Goal: Transaction & Acquisition: Purchase product/service

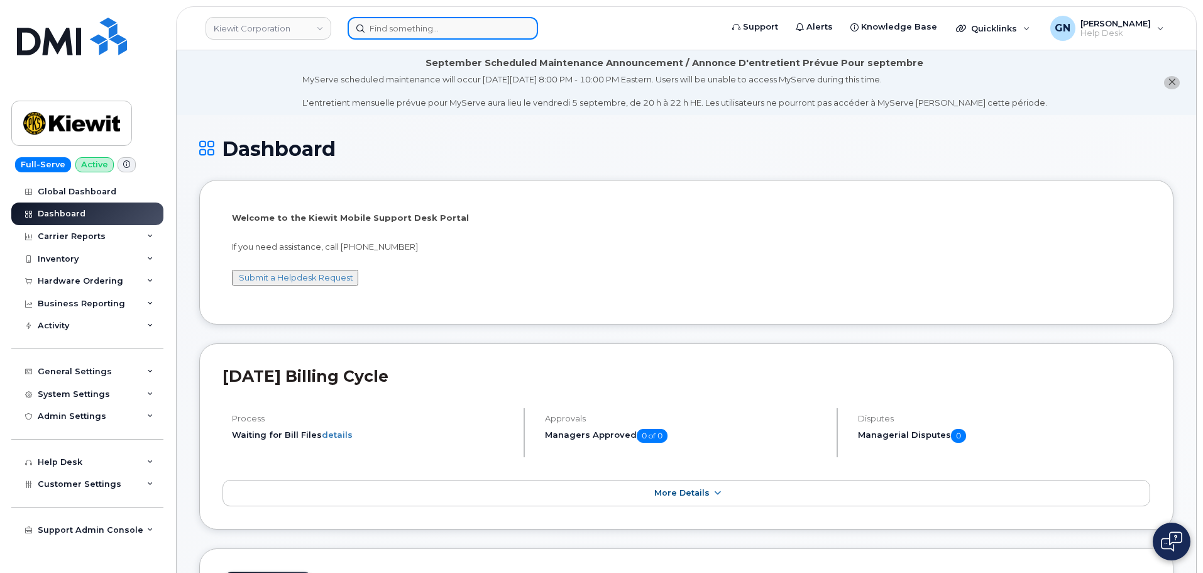
click at [390, 32] on input at bounding box center [443, 28] width 190 height 23
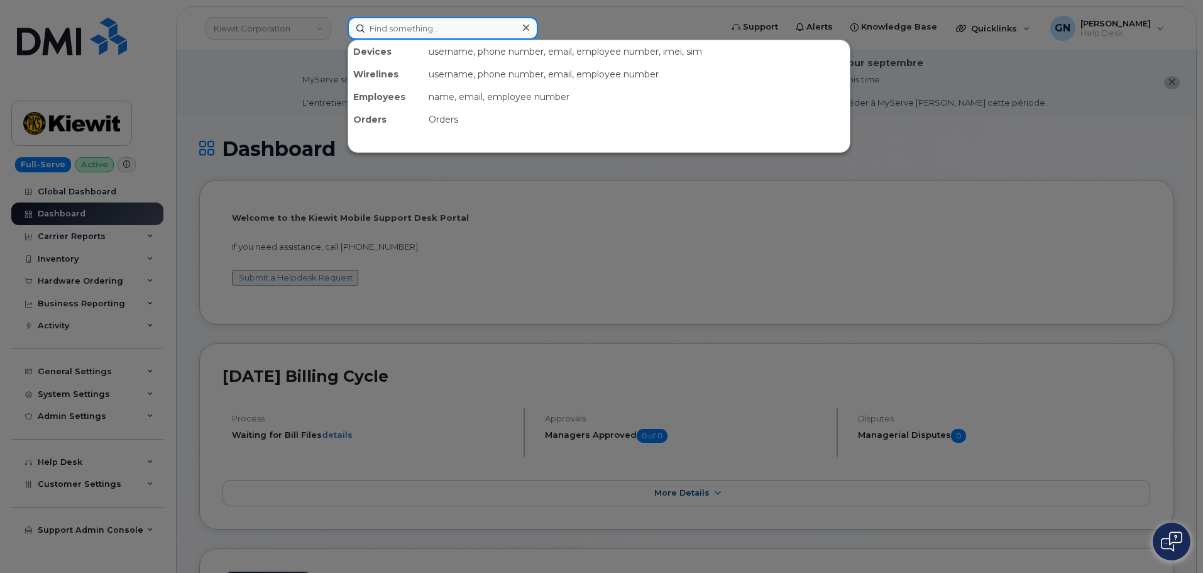
paste input "4029906464"
type input "4029906464"
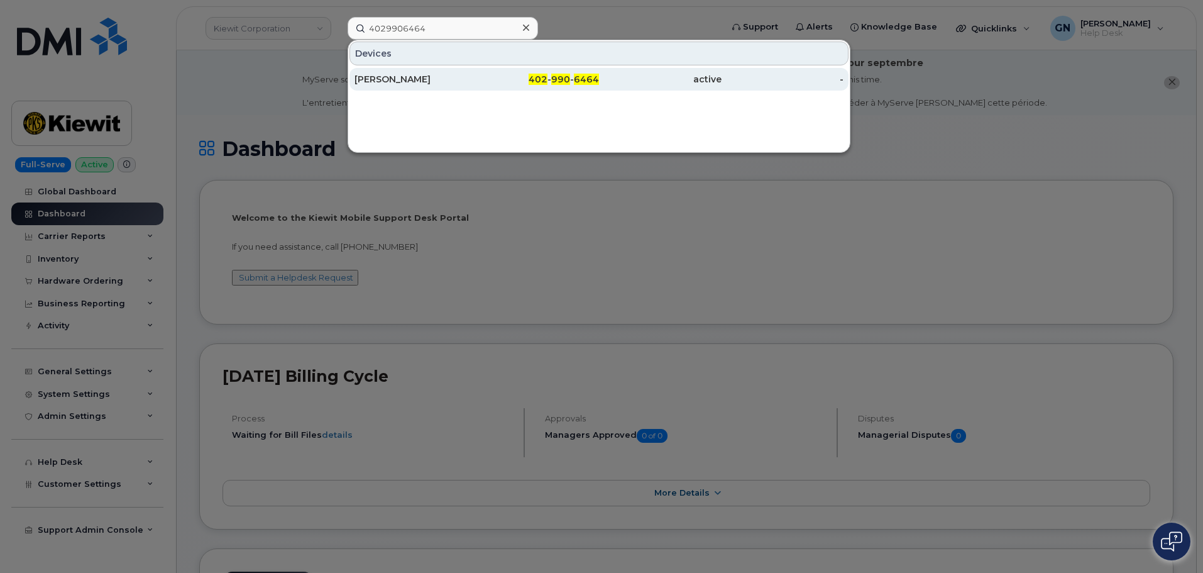
click at [481, 74] on div "402 - 990 - 6464" at bounding box center [538, 79] width 123 height 13
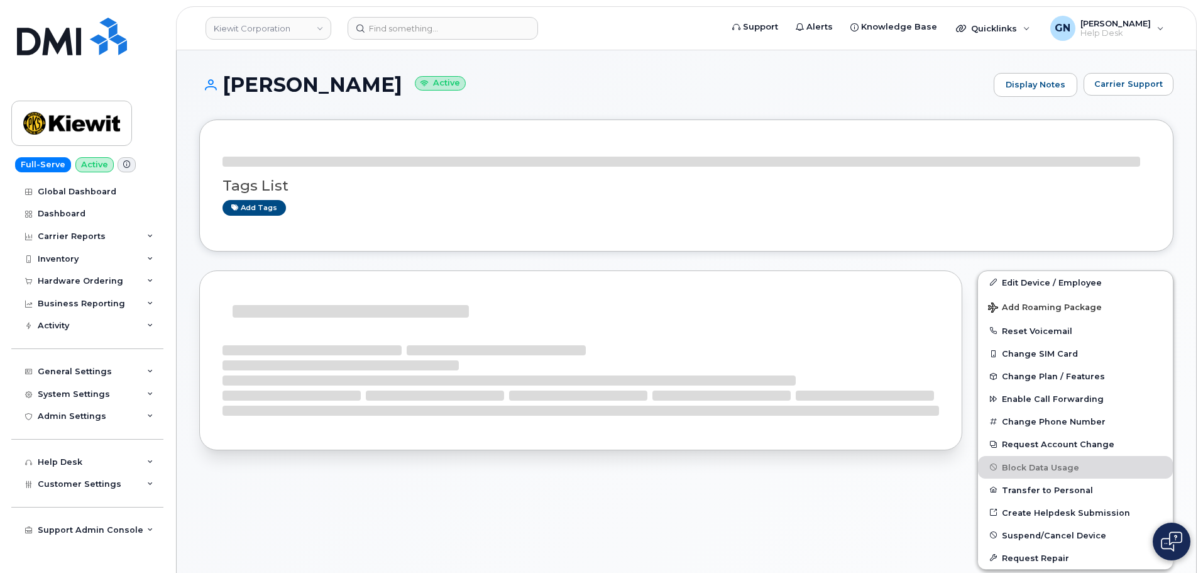
click at [254, 80] on h1 "JONATHAN SAMSON Active" at bounding box center [593, 85] width 788 height 22
drag, startPoint x: 254, startPoint y: 80, endPoint x: 373, endPoint y: 83, distance: 119.4
click at [373, 83] on h1 "JONATHAN SAMSON Active" at bounding box center [593, 85] width 788 height 22
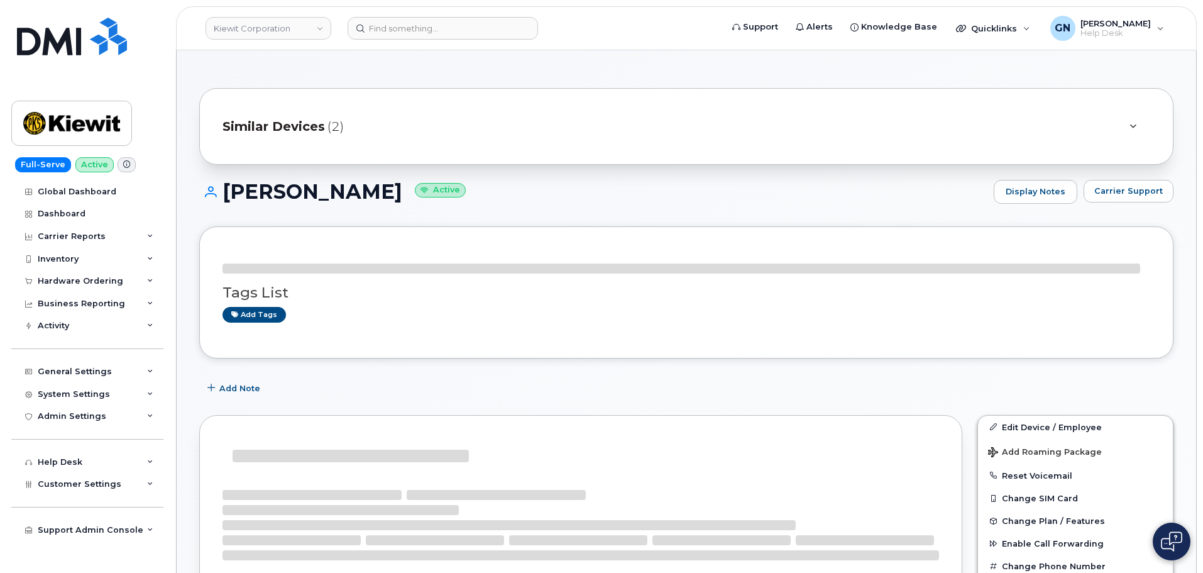
copy h1 "[PERSON_NAME]"
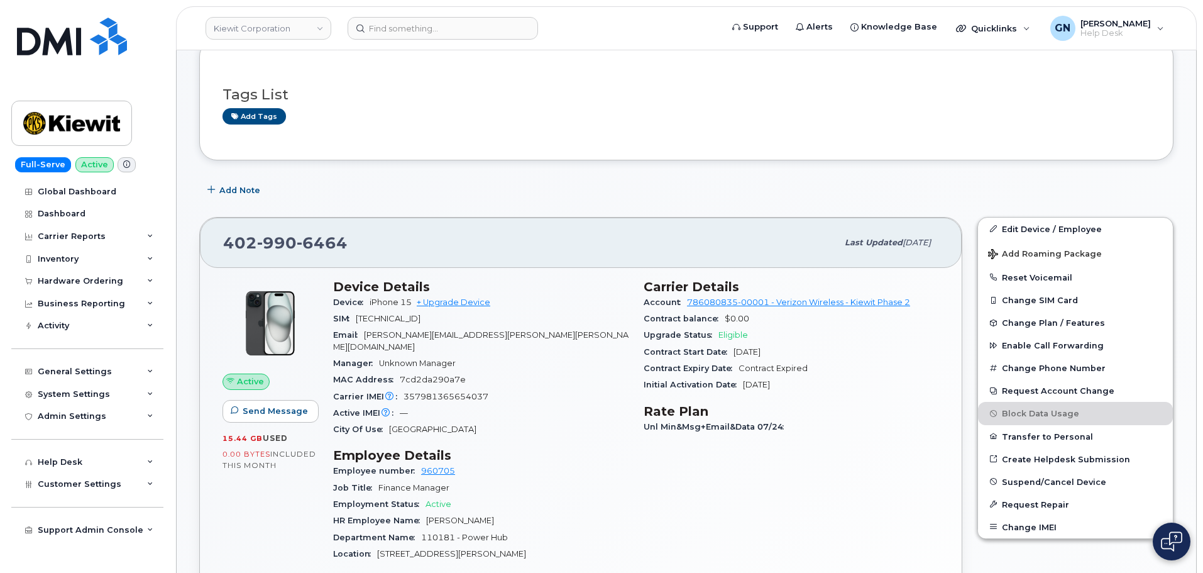
scroll to position [314, 0]
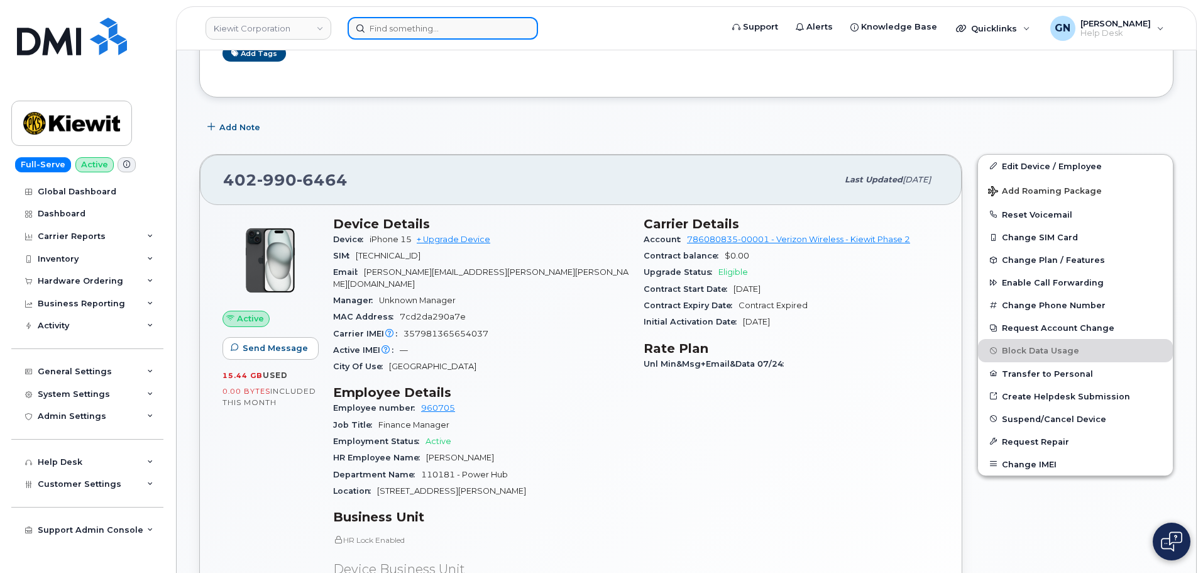
click at [411, 30] on input at bounding box center [443, 28] width 190 height 23
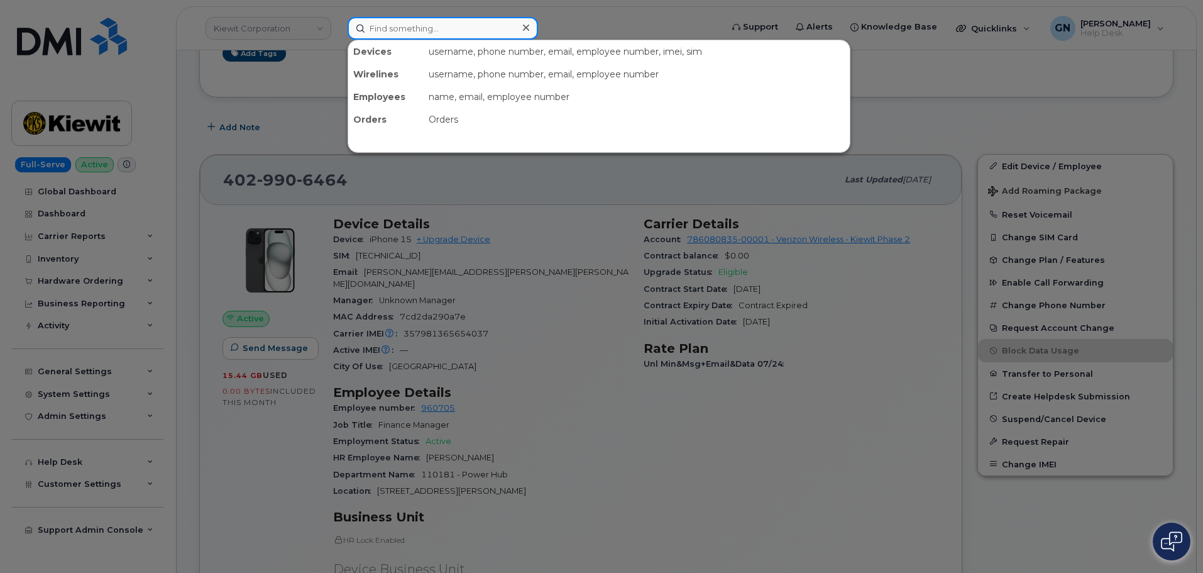
paste input "7857477935"
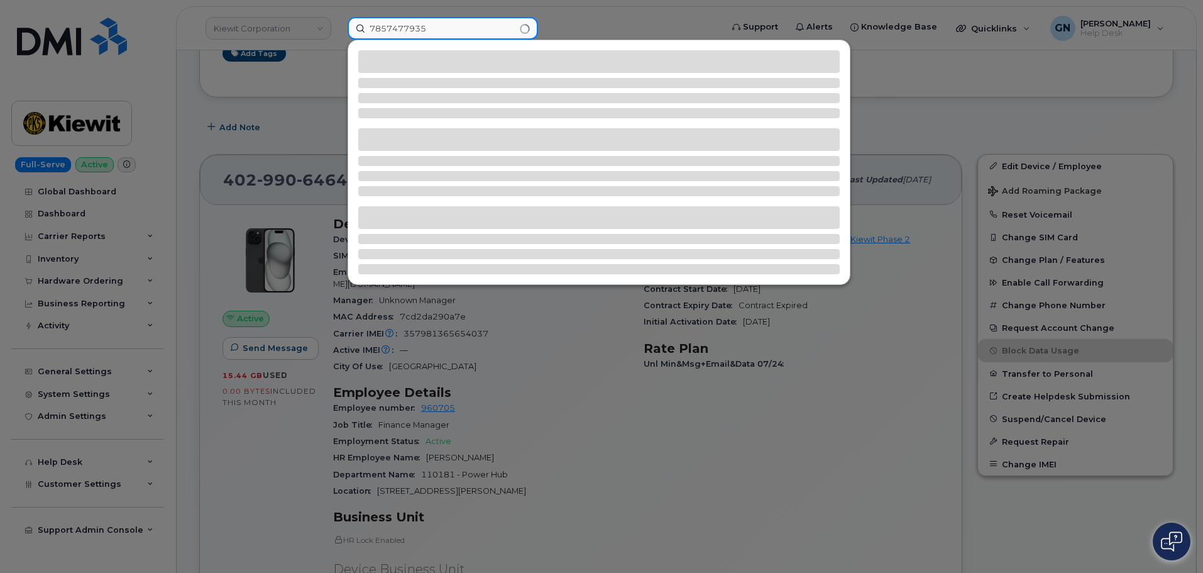
type input "7857477935"
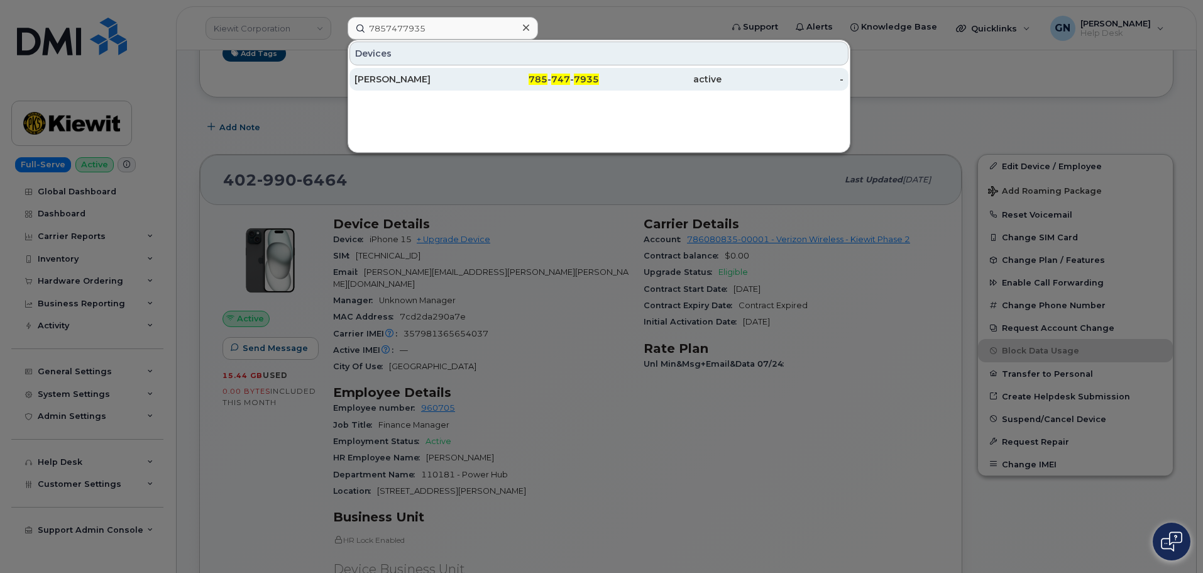
click at [457, 83] on div "RILEY NASH" at bounding box center [415, 79] width 123 height 13
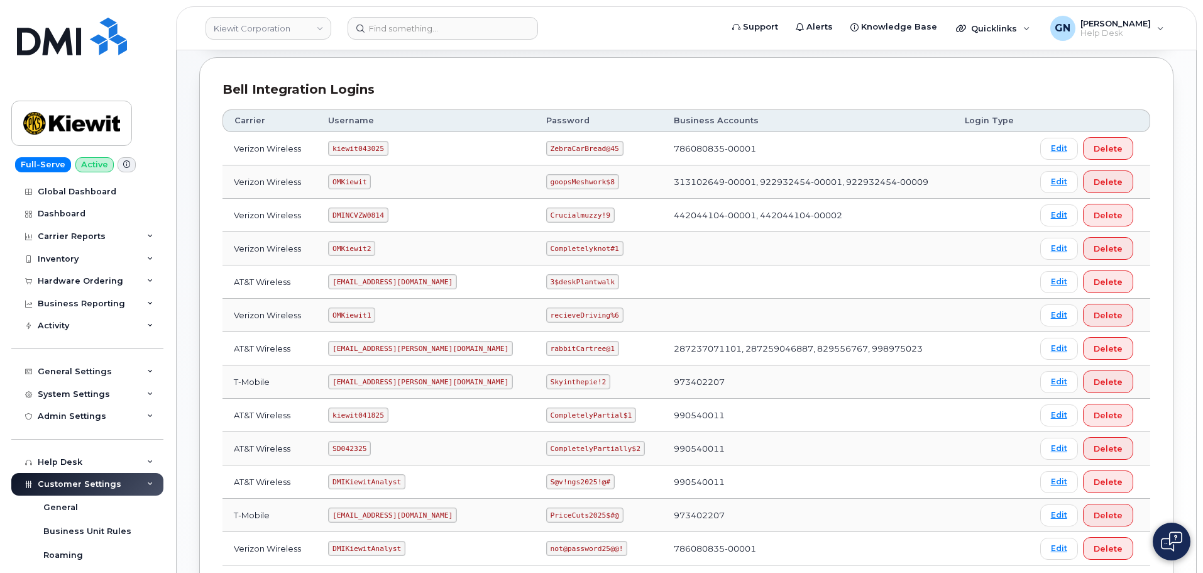
scroll to position [189, 0]
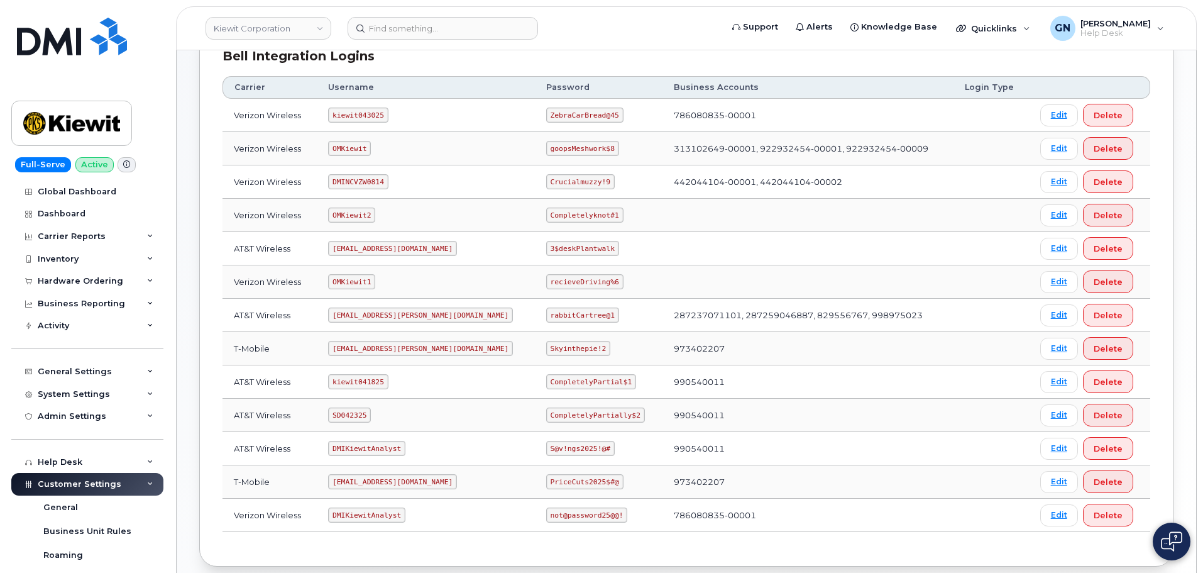
click at [356, 116] on code "kiewit043025" at bounding box center [358, 114] width 60 height 15
copy code "kiewit043025"
click at [546, 114] on code "ZebraCarBread@45" at bounding box center [584, 114] width 77 height 15
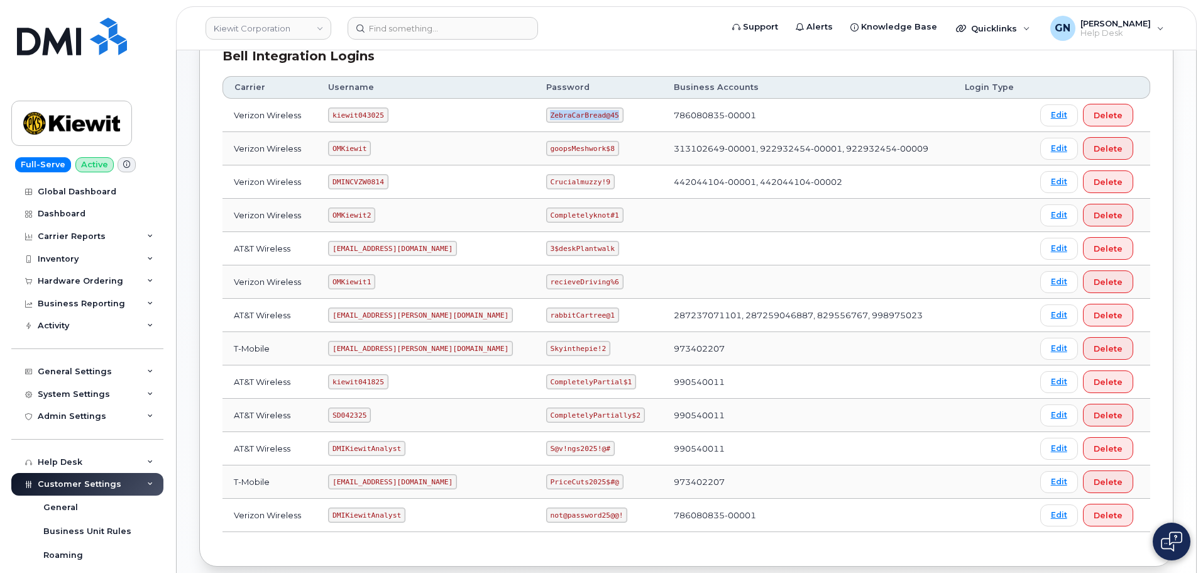
click at [546, 114] on code "ZebraCarBread@45" at bounding box center [584, 114] width 77 height 15
copy code "ZebraCarBread@45"
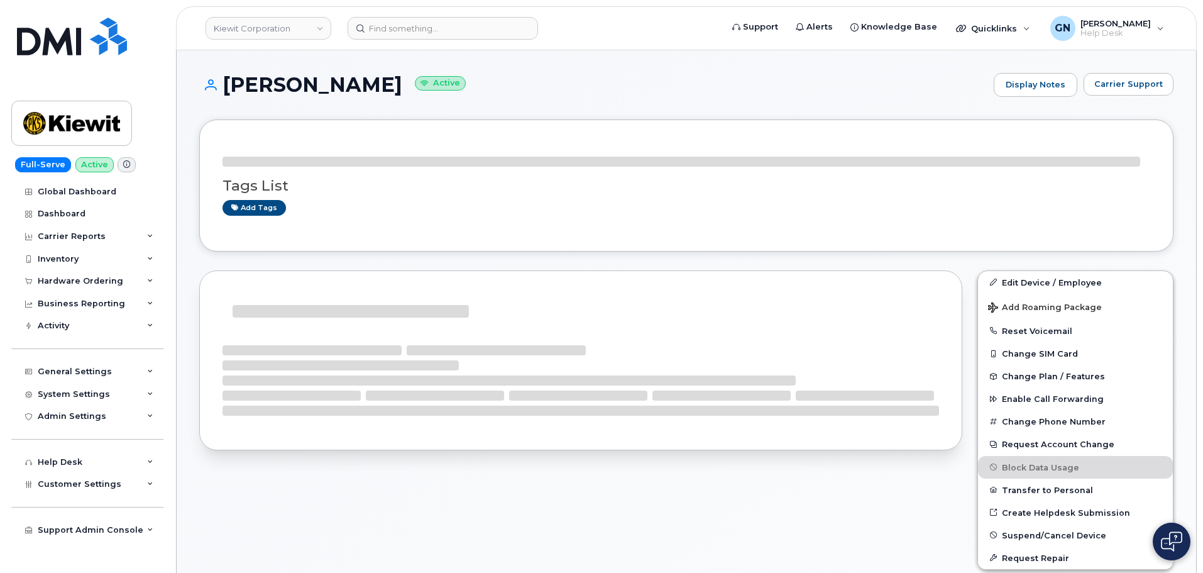
click at [242, 84] on h1 "RILEY NASH Active" at bounding box center [593, 85] width 788 height 22
drag, startPoint x: 242, startPoint y: 84, endPoint x: 304, endPoint y: 94, distance: 62.5
click at [304, 94] on h1 "RILEY NASH Active" at bounding box center [593, 85] width 788 height 22
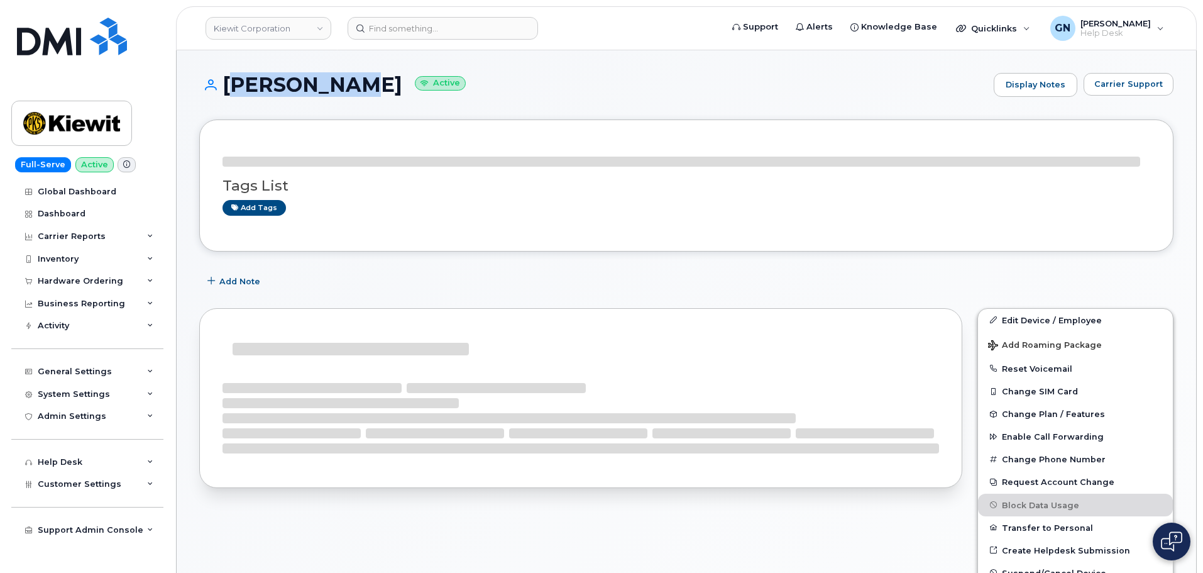
copy h1 "RILEY NASH"
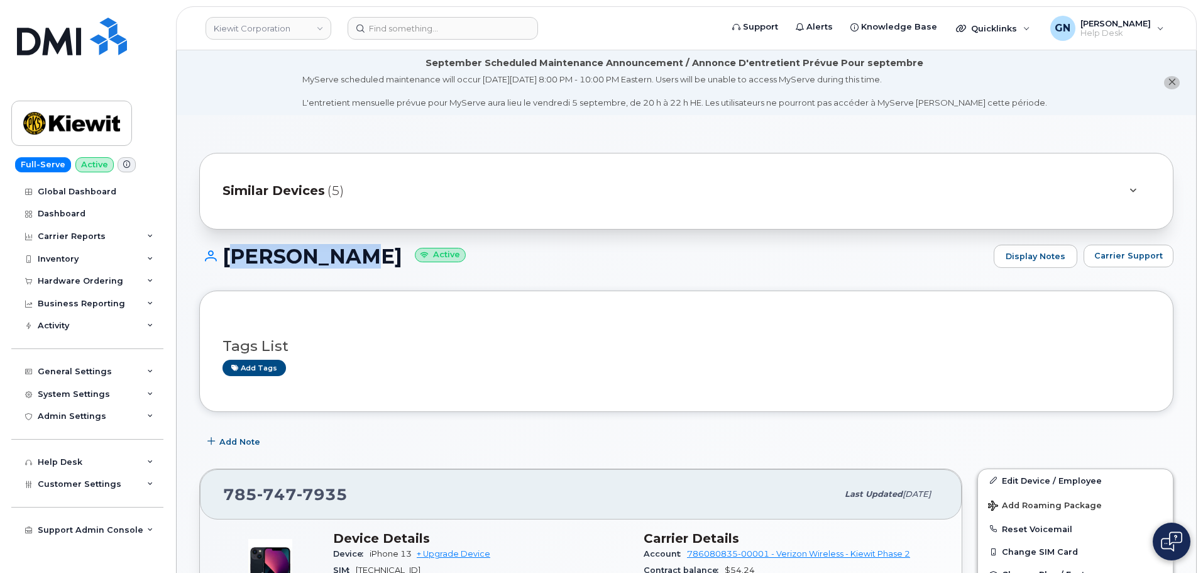
click at [257, 251] on h1 "RILEY NASH Active" at bounding box center [593, 256] width 788 height 22
drag, startPoint x: 257, startPoint y: 251, endPoint x: 293, endPoint y: 258, distance: 36.5
click at [292, 258] on h1 "RILEY NASH Active" at bounding box center [593, 256] width 788 height 22
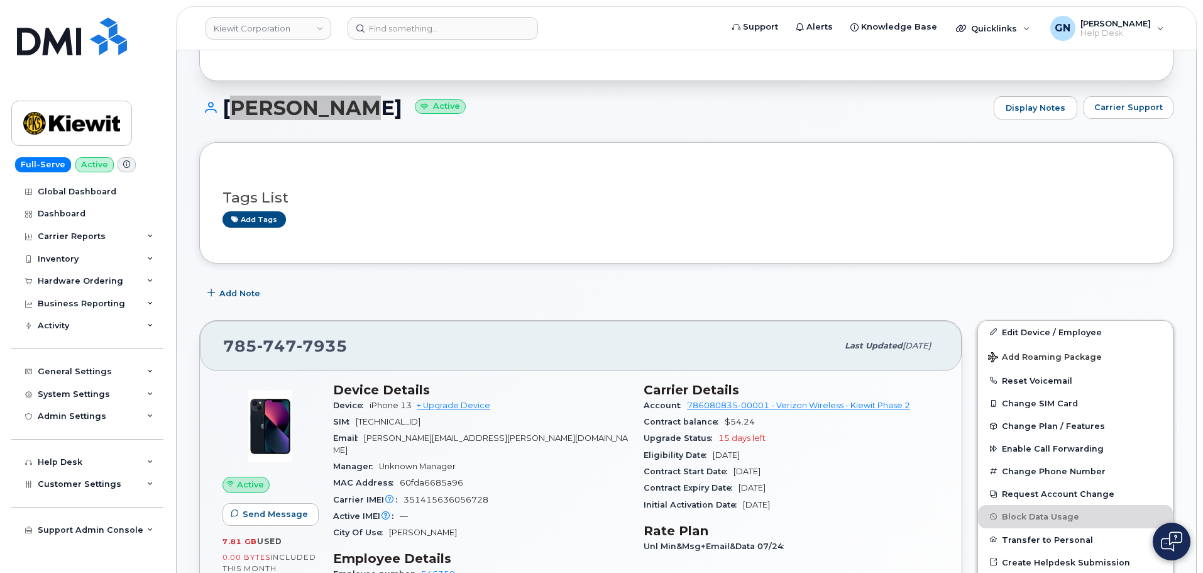
scroll to position [189, 0]
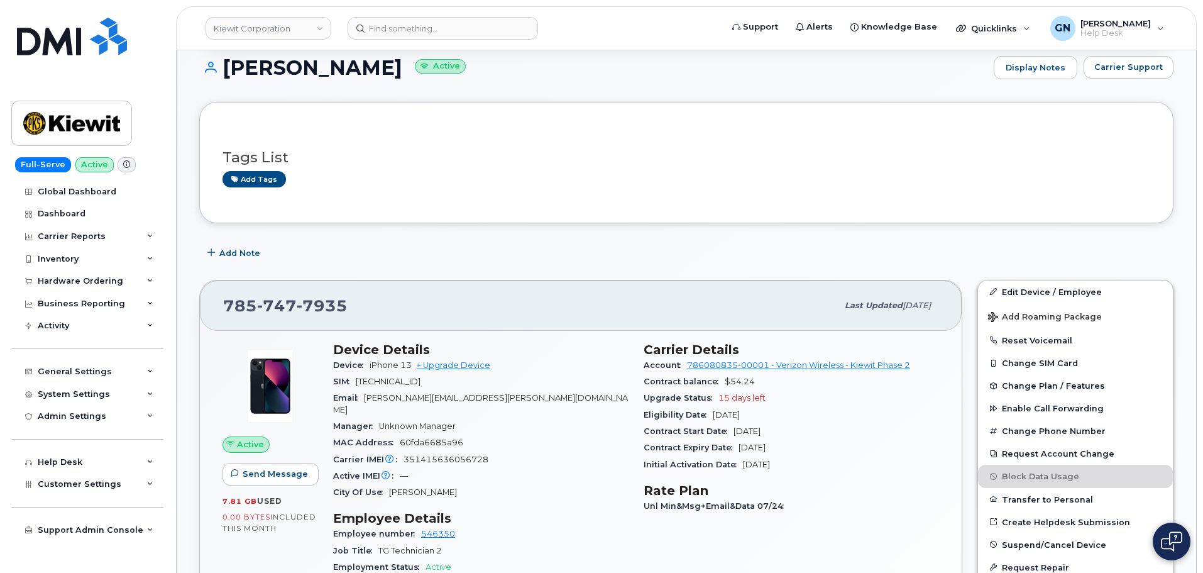
click at [371, 396] on span "RILEY.NASH@TICUS.COM" at bounding box center [480, 403] width 295 height 21
drag, startPoint x: 371, startPoint y: 396, endPoint x: 447, endPoint y: 400, distance: 76.2
click at [449, 400] on span "RILEY.NASH@TICUS.COM" at bounding box center [480, 403] width 295 height 21
copy span "RILEY.NASH@TICUS.COM"
click at [89, 281] on div "Hardware Ordering" at bounding box center [80, 281] width 85 height 10
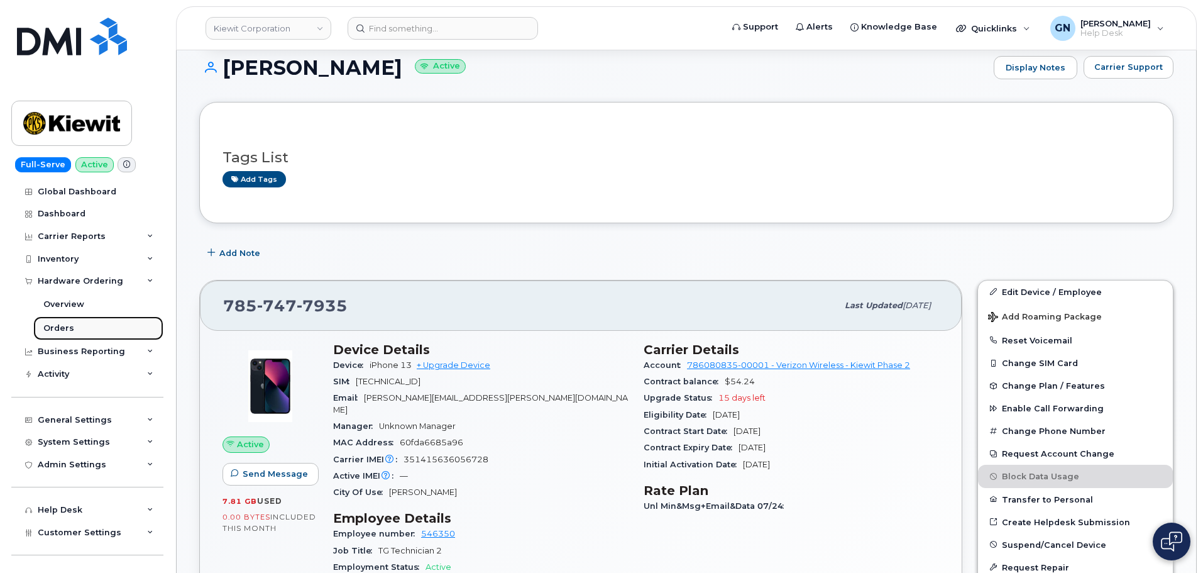
click at [76, 327] on link "Orders" at bounding box center [98, 328] width 130 height 24
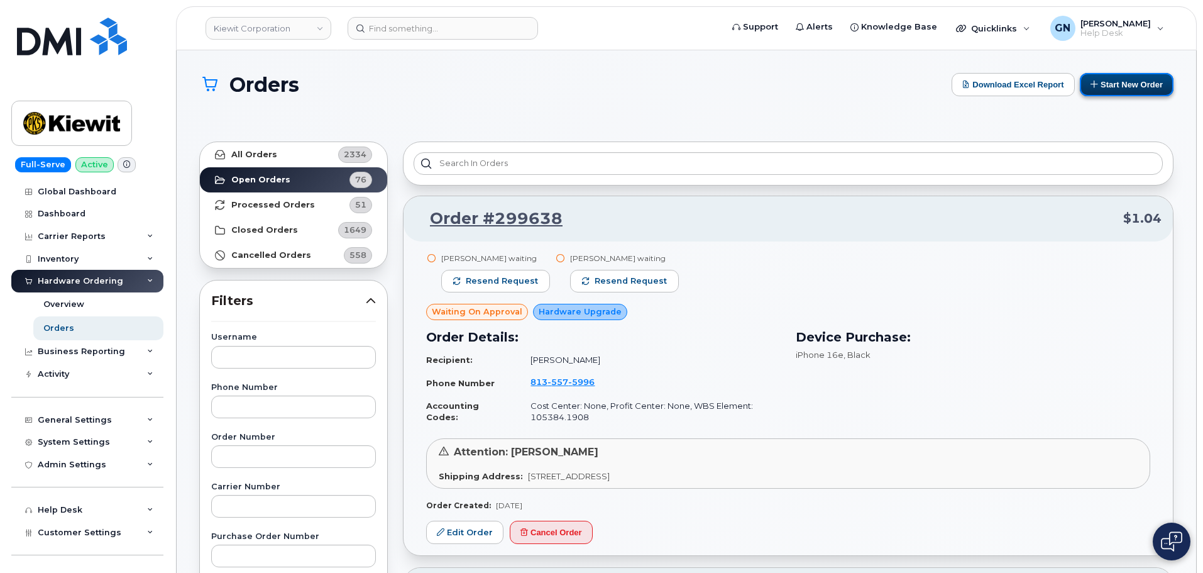
click at [1105, 79] on button "Start New Order" at bounding box center [1127, 84] width 94 height 23
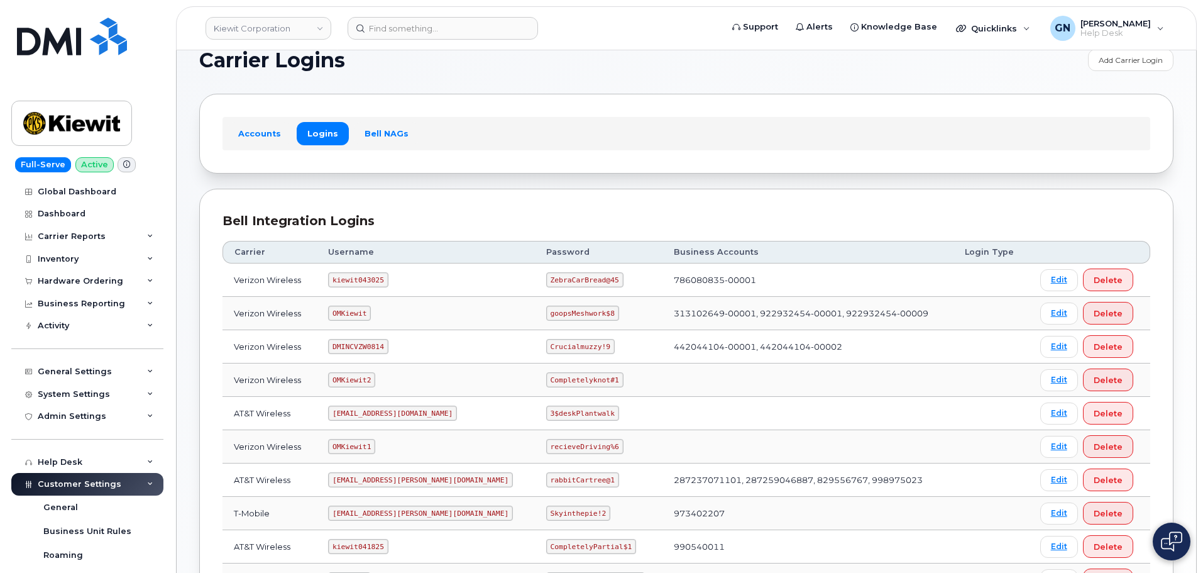
scroll to position [63, 0]
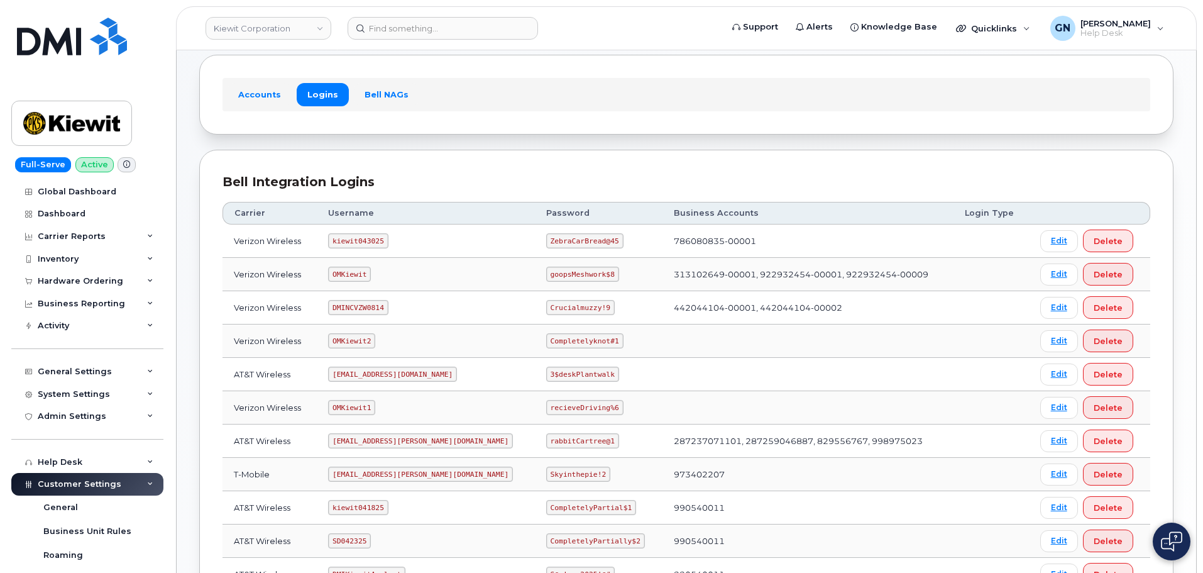
click at [353, 244] on code "kiewit043025" at bounding box center [358, 240] width 60 height 15
click at [357, 241] on code "kiewit043025" at bounding box center [358, 240] width 60 height 15
copy code "kiewit043025"
click at [546, 240] on code "ZebraCarBread@45" at bounding box center [584, 240] width 77 height 15
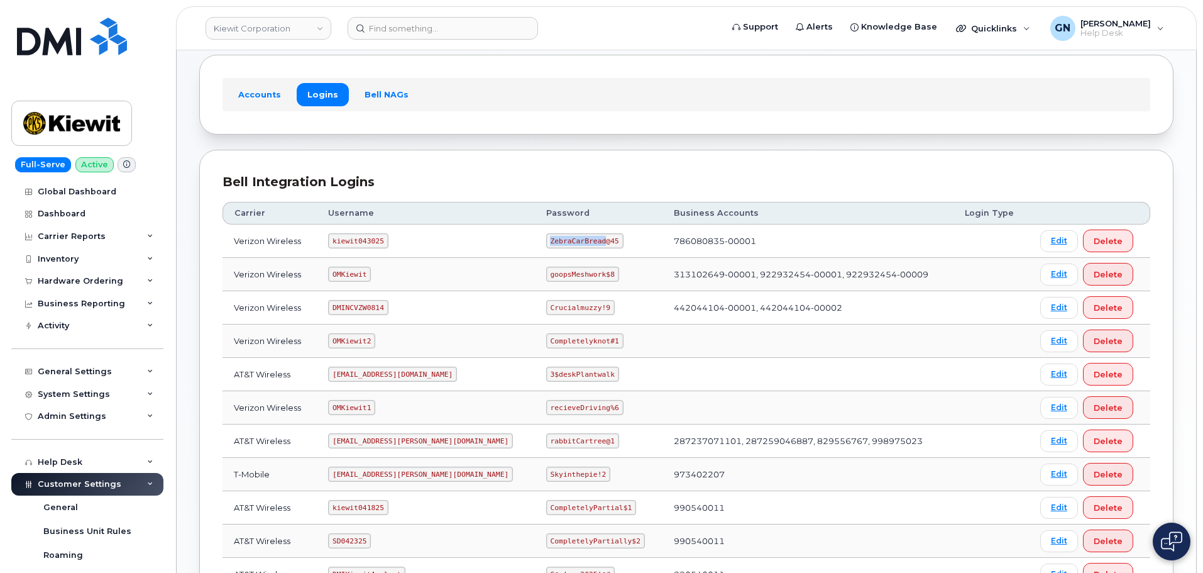
click at [546, 240] on code "ZebraCarBread@45" at bounding box center [584, 240] width 77 height 15
copy code "ZebraCarBread@45"
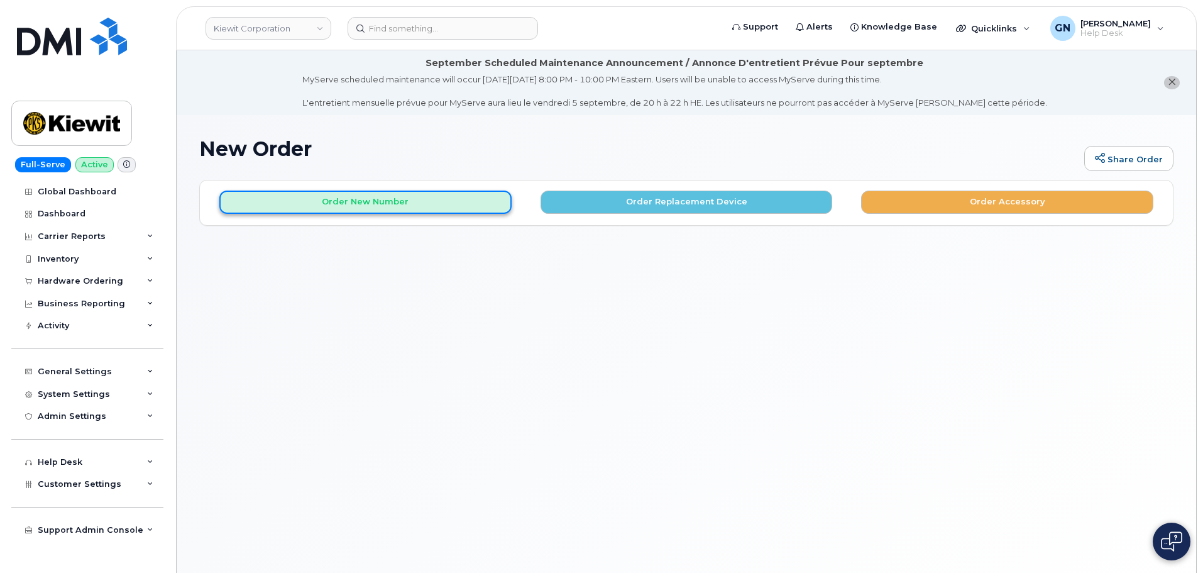
click at [452, 199] on button "Order New Number" at bounding box center [365, 201] width 292 height 23
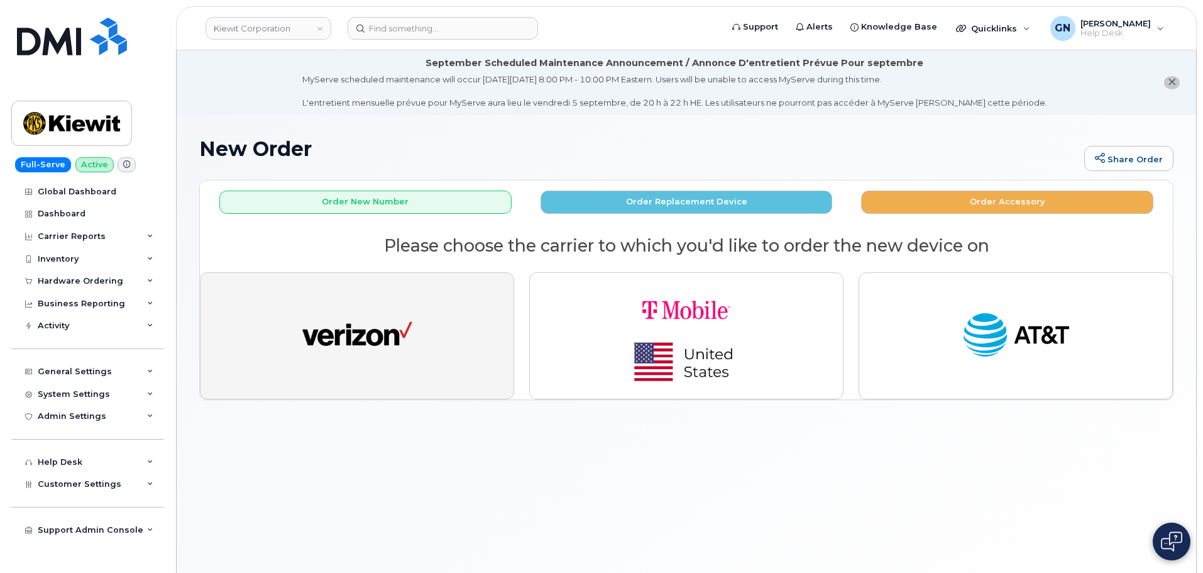
click at [439, 314] on button "button" at bounding box center [357, 335] width 314 height 127
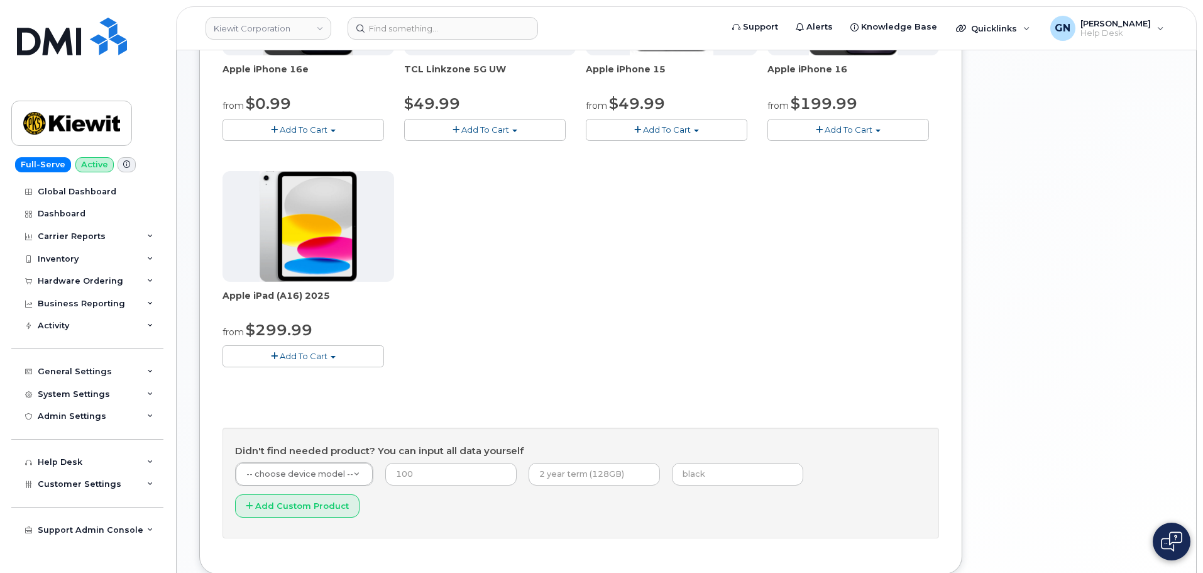
scroll to position [416, 0]
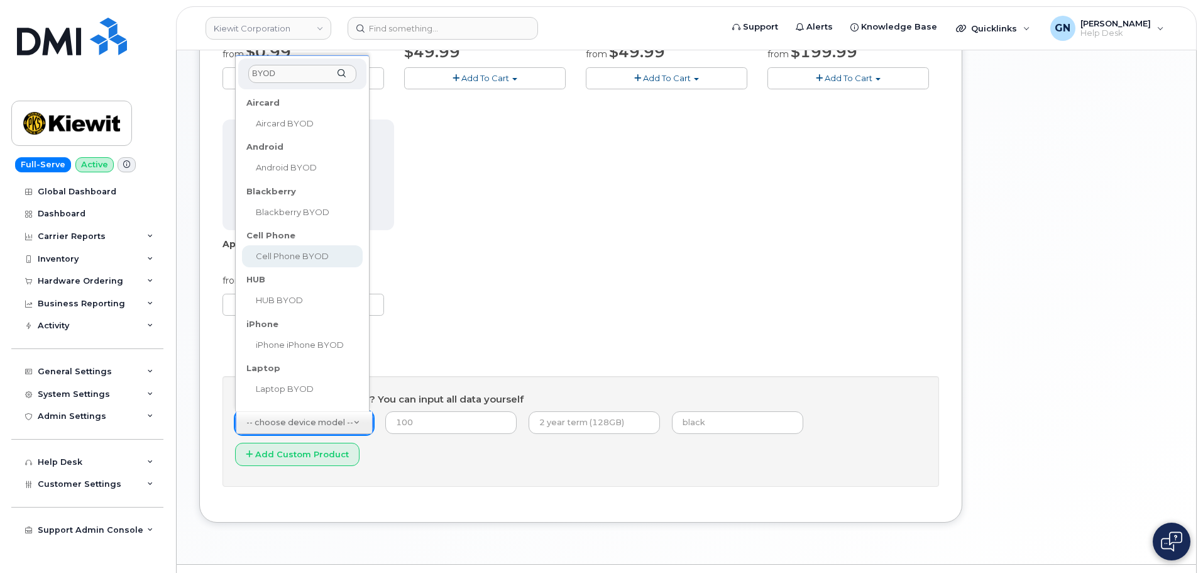
type input "BYOD"
select select "2457"
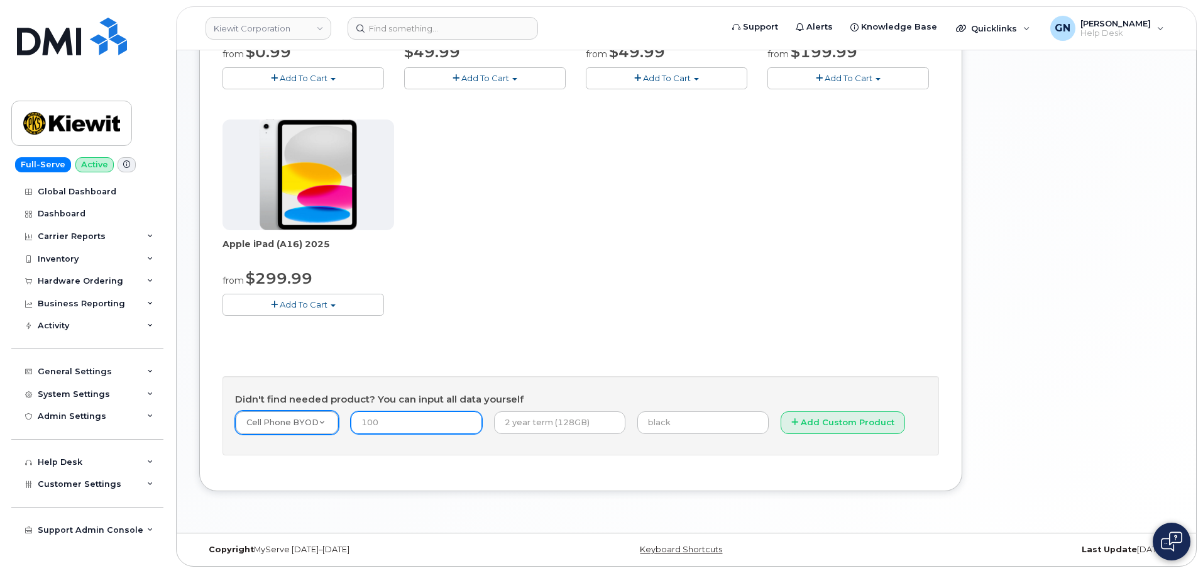
drag, startPoint x: 394, startPoint y: 422, endPoint x: 368, endPoint y: 414, distance: 27.5
click at [368, 414] on input "number" at bounding box center [416, 422] width 131 height 23
type input "0"
click at [545, 425] on input "text" at bounding box center [559, 422] width 131 height 23
type input "2 year term"
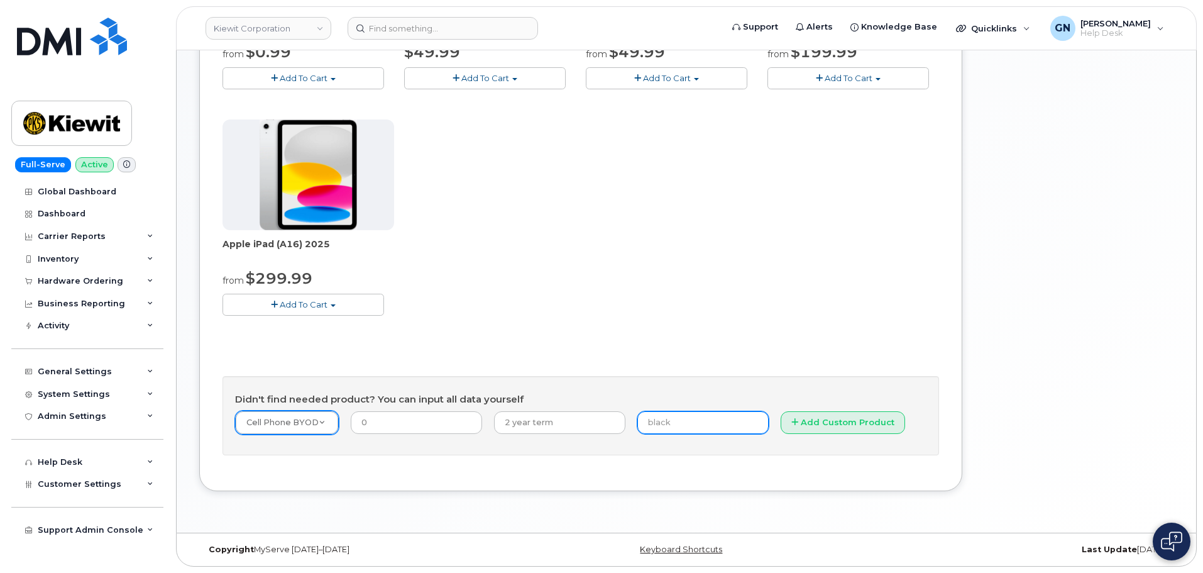
click at [676, 427] on input "text" at bounding box center [702, 422] width 131 height 23
type input "0"
click at [781, 361] on div "Apple iPhone 16e from $0.99 Add To Cart $0.99 - 2 Year Activation (128GB) $599.…" at bounding box center [580, 174] width 716 height 562
click at [787, 422] on button "Add Custom Product" at bounding box center [843, 422] width 124 height 23
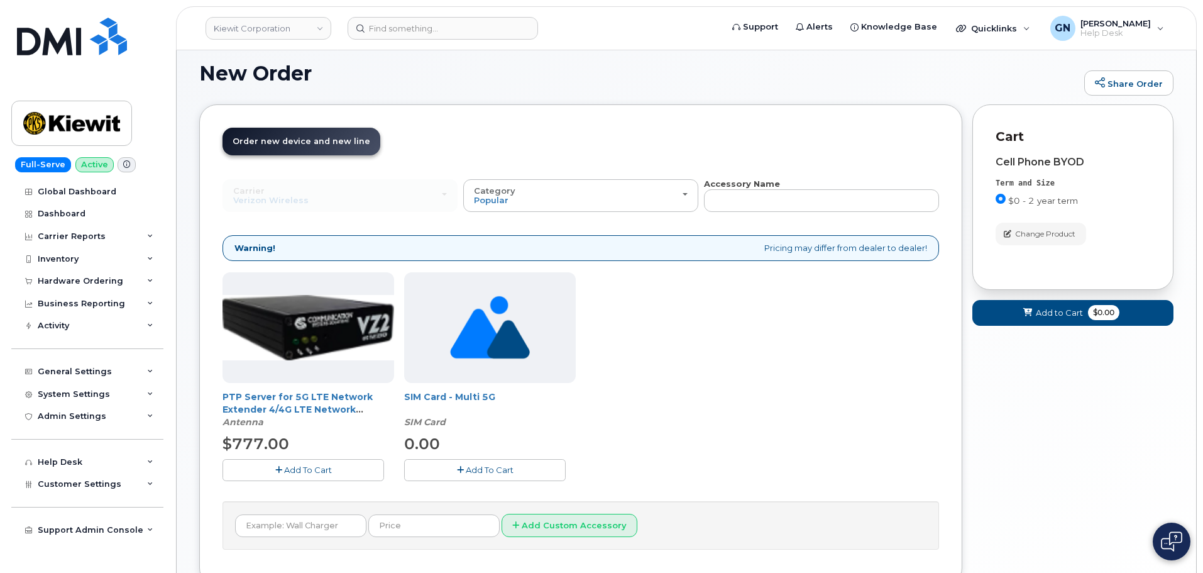
scroll to position [107, 0]
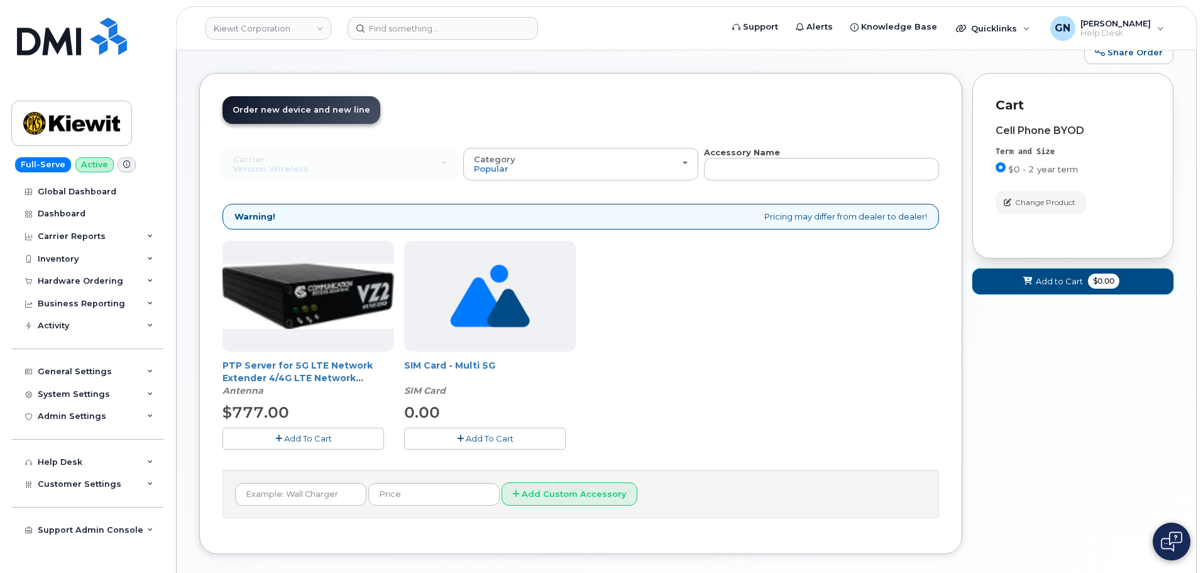
click at [1036, 285] on span "Add to Cart" at bounding box center [1059, 281] width 47 height 12
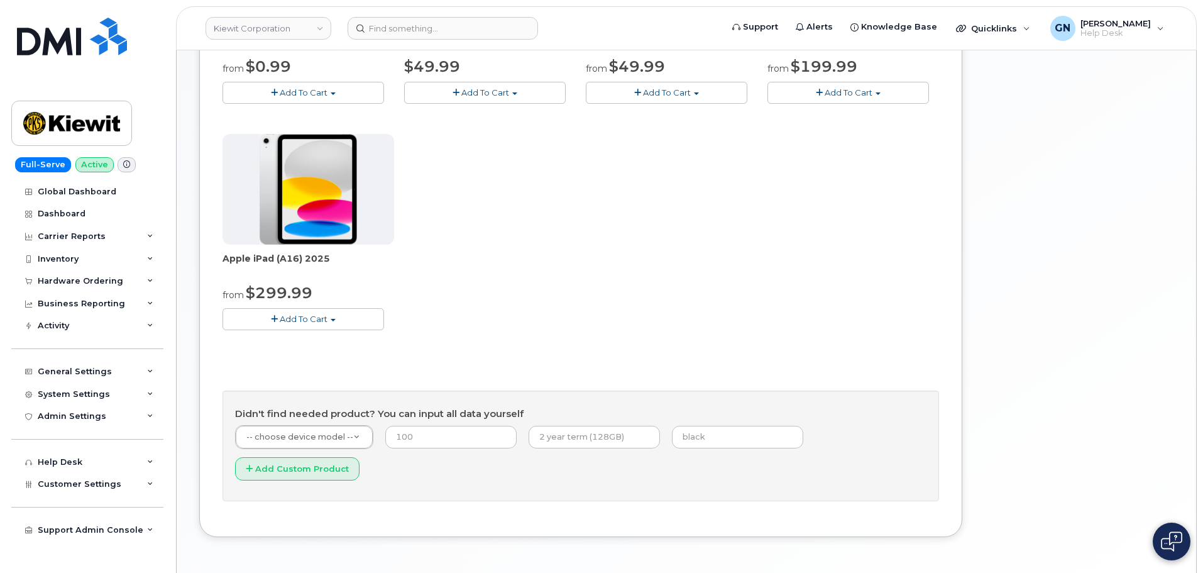
scroll to position [416, 0]
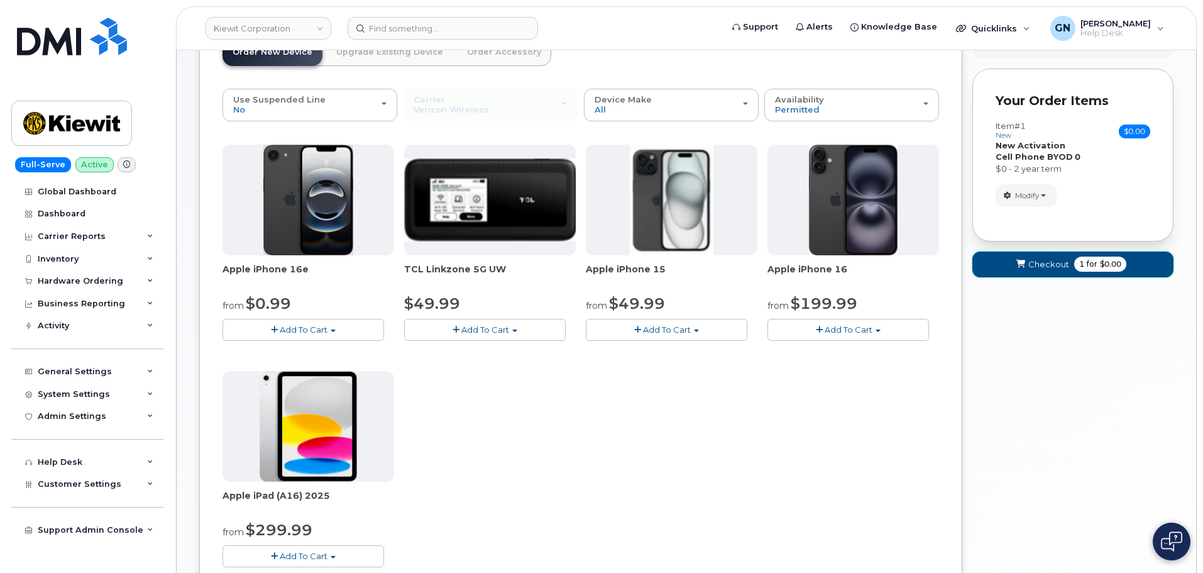
click at [1065, 265] on span "Checkout" at bounding box center [1048, 264] width 41 height 12
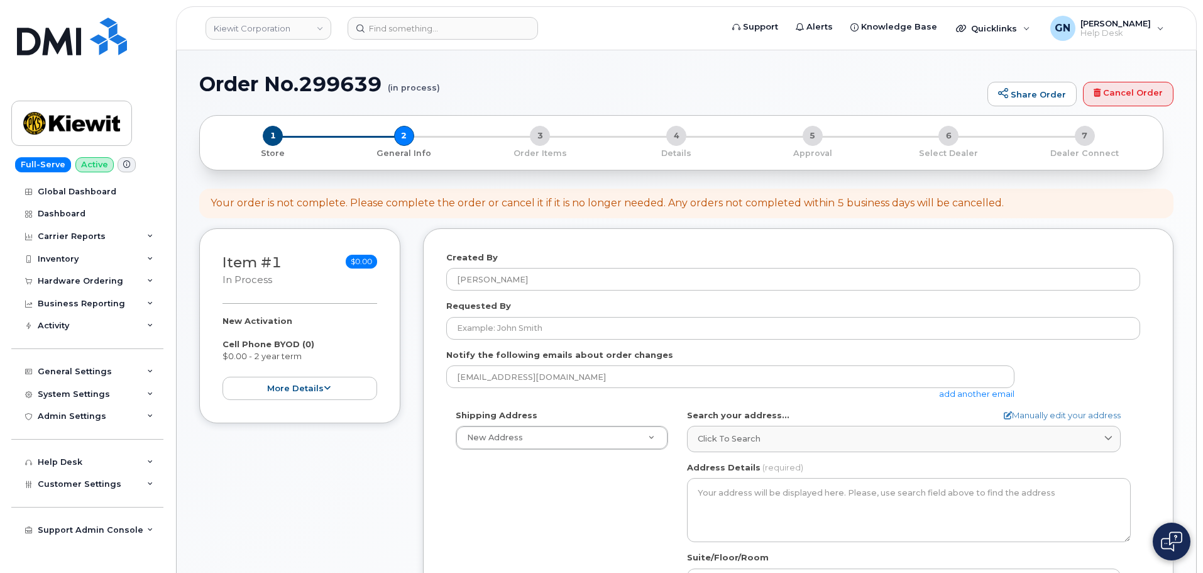
select select
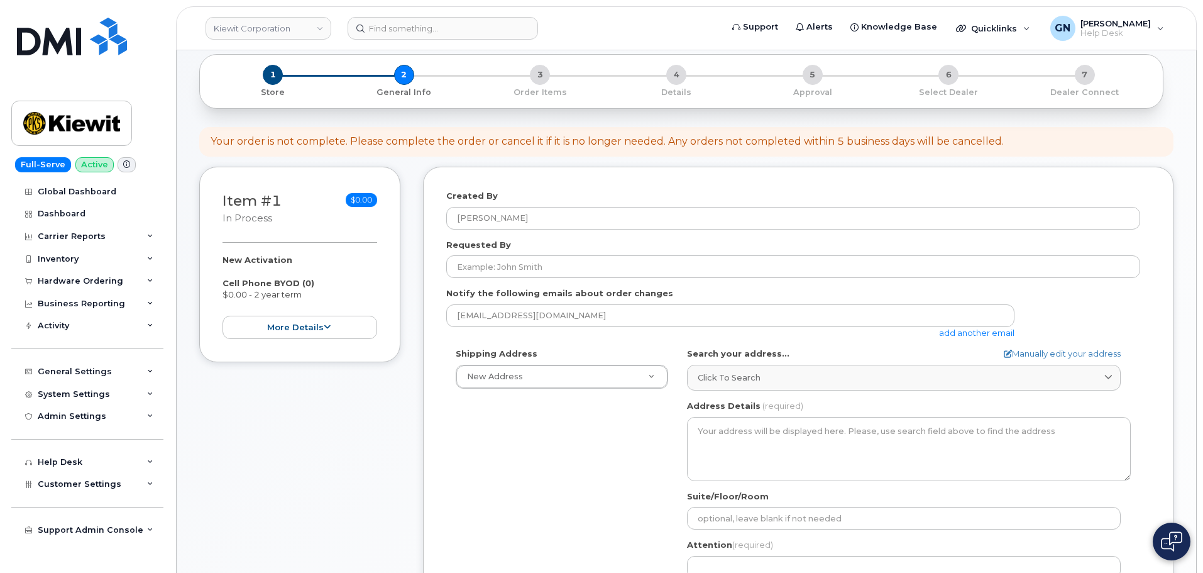
scroll to position [251, 0]
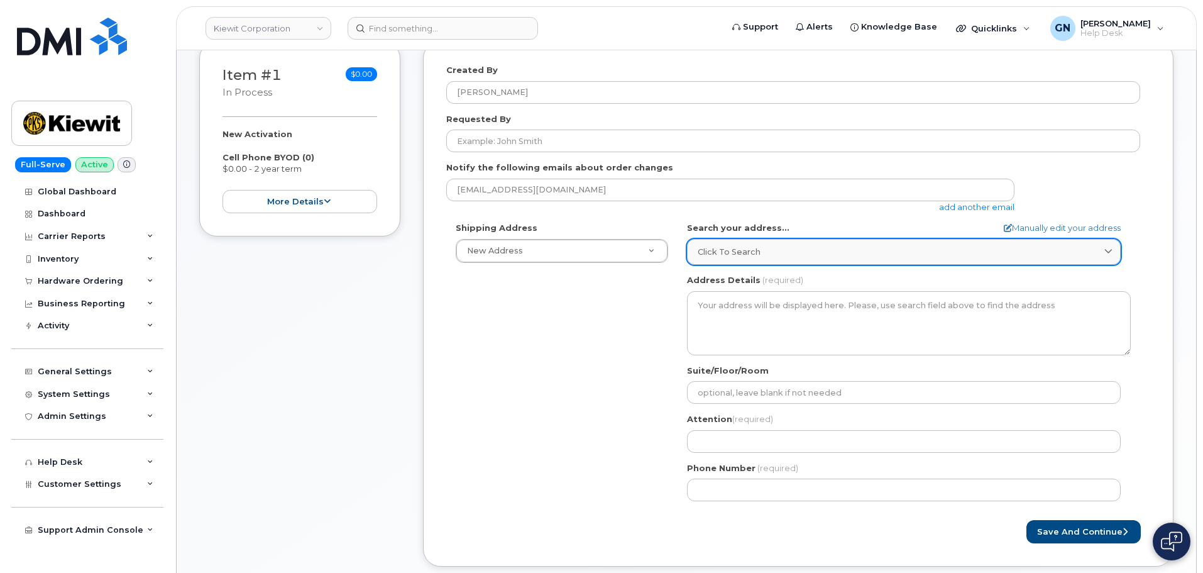
click at [813, 251] on div "Click to search" at bounding box center [904, 252] width 412 height 12
paste input "[STREET_ADDRESS][PERSON_NAME]"
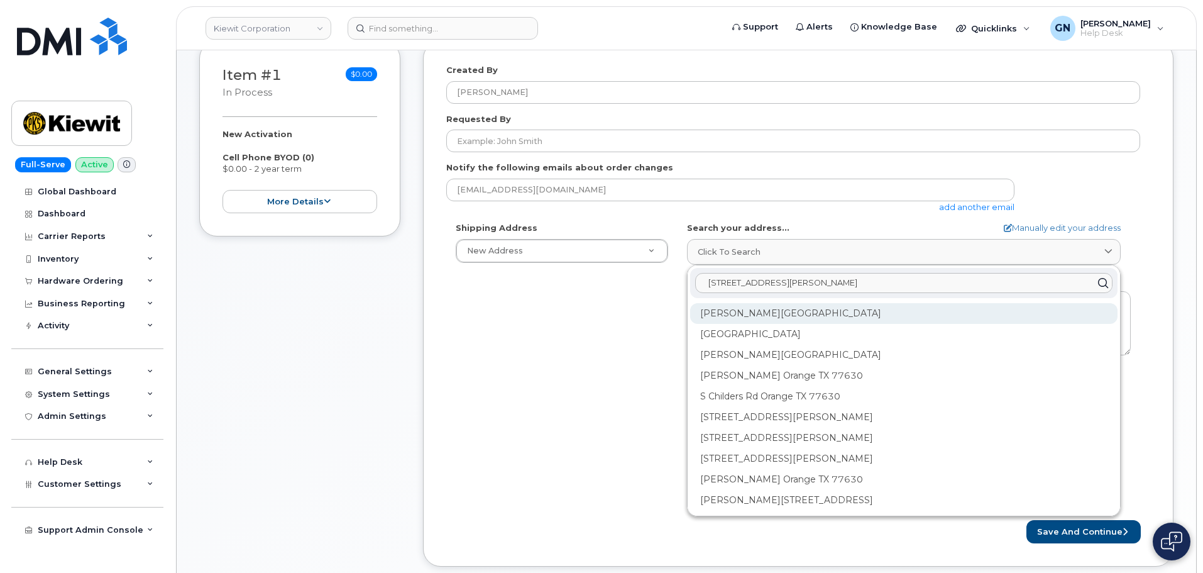
type input "[STREET_ADDRESS][PERSON_NAME]"
click at [814, 344] on div "[PERSON_NAME][GEOGRAPHIC_DATA]" at bounding box center [903, 354] width 427 height 21
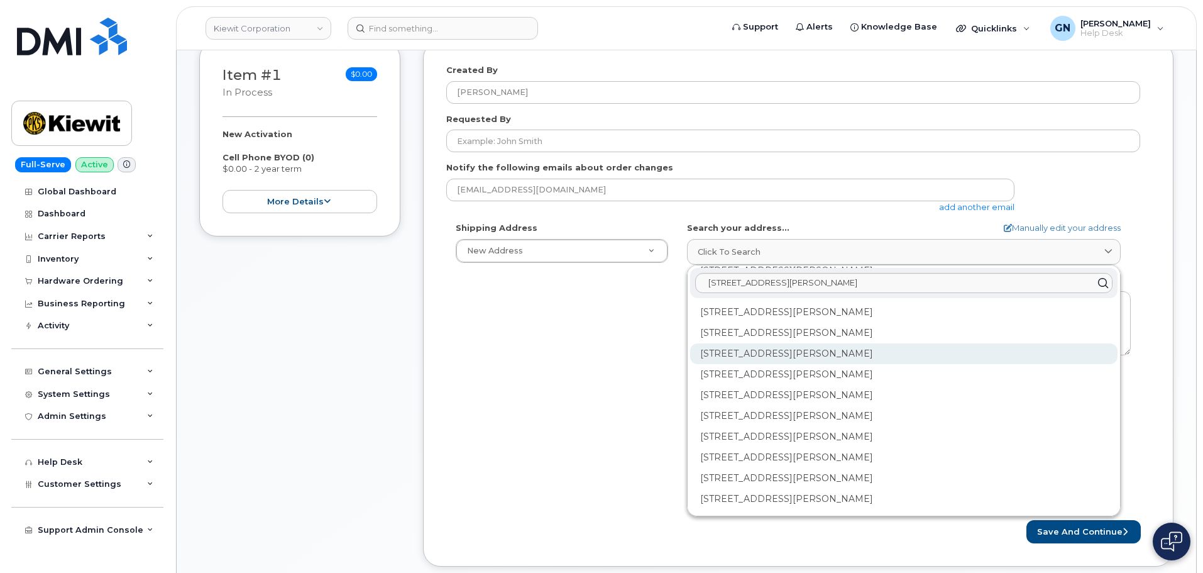
scroll to position [63, 0]
click at [802, 385] on div "2035 Foreman Rd Orange TX 77630-4562" at bounding box center [903, 395] width 427 height 21
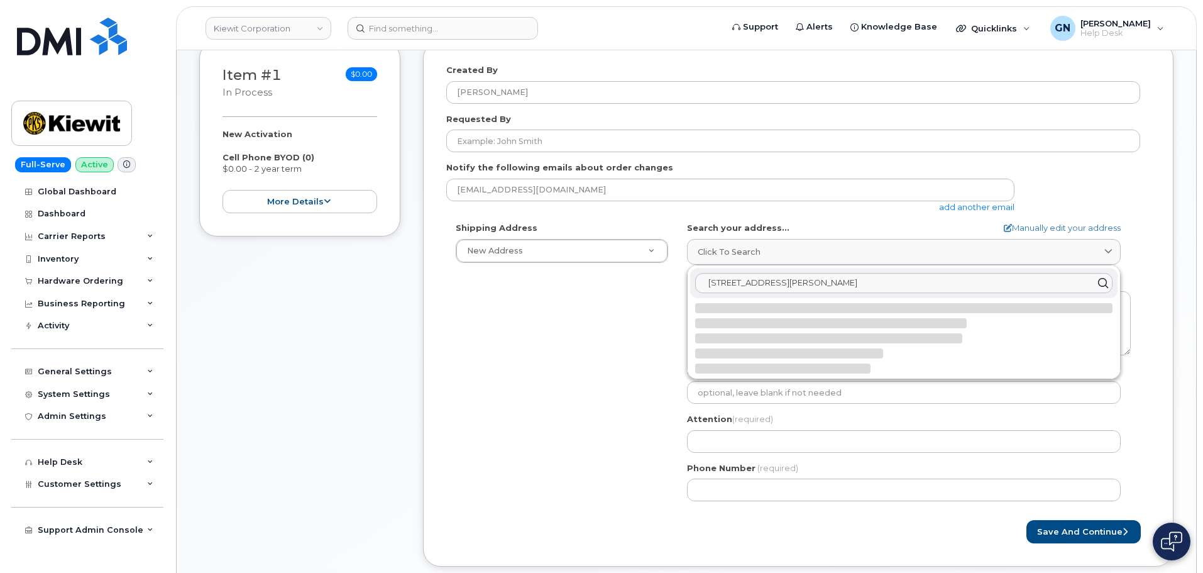
scroll to position [0, 0]
select select
type textarea "2035 Foreman Rd ORANGE TX 77630-4562 UNITED STATES"
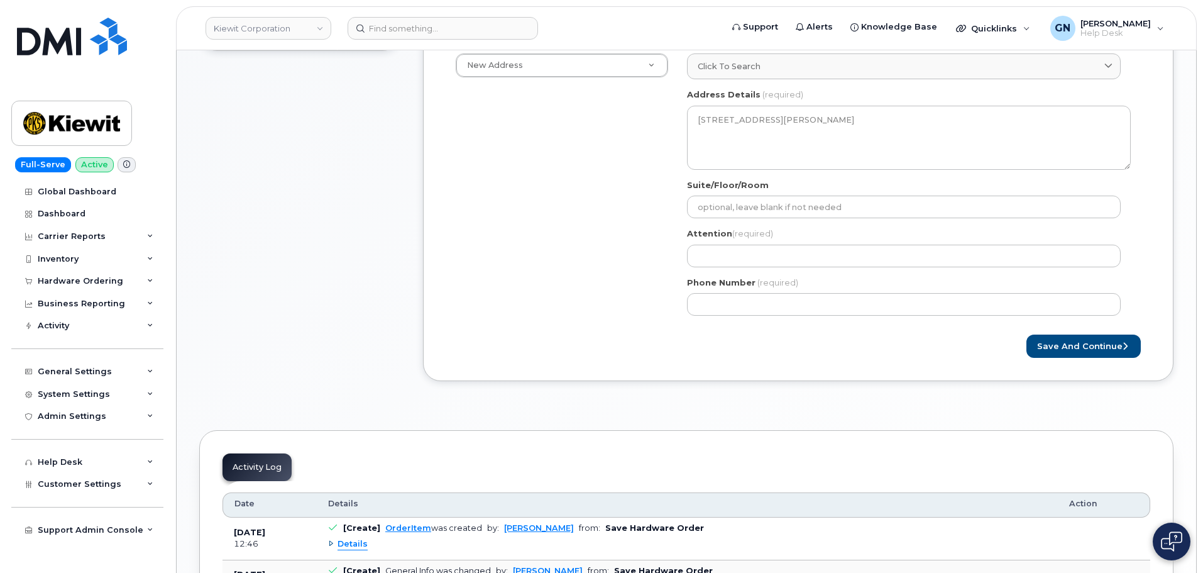
scroll to position [440, 0]
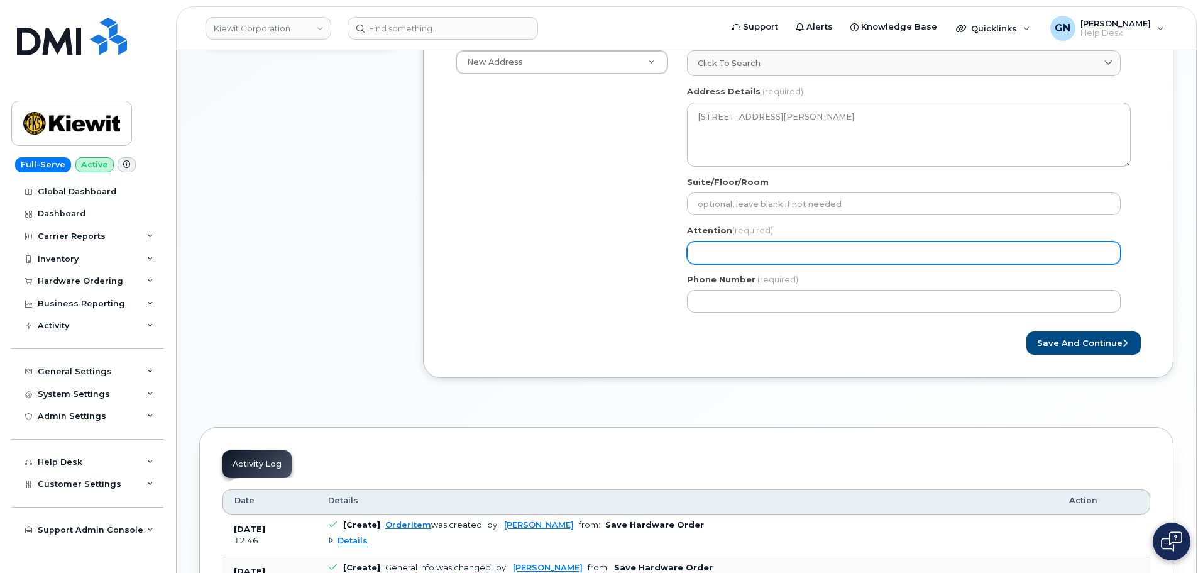
click at [769, 250] on input "Attention (required)" at bounding box center [904, 252] width 434 height 23
paste input "[PERSON_NAME]"
select select
type input "[PERSON_NAME]"
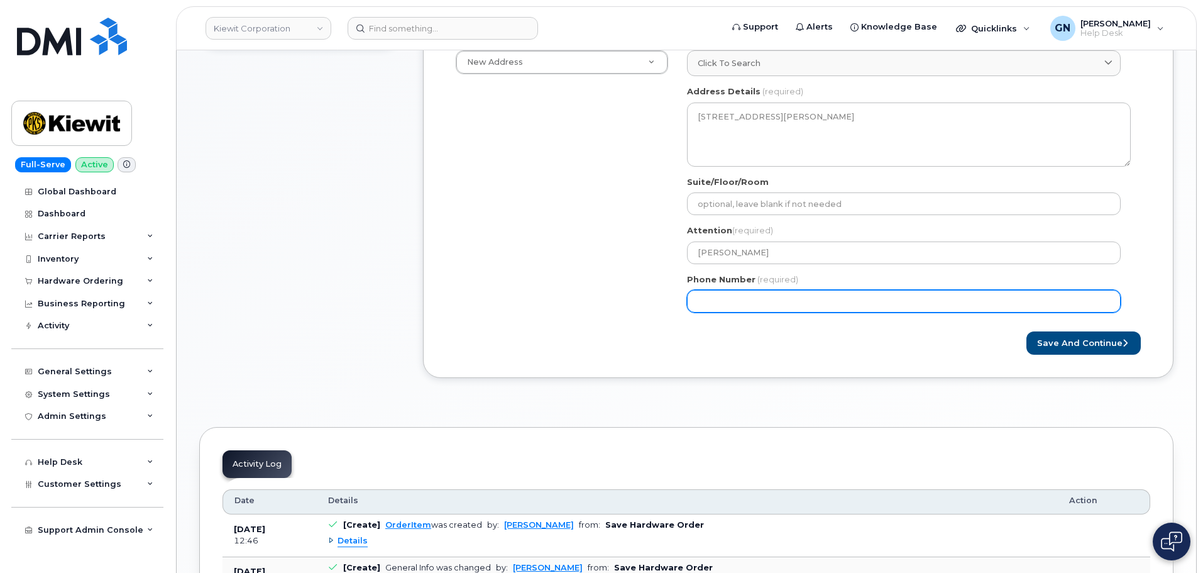
click at [816, 303] on input "Phone Number" at bounding box center [904, 301] width 434 height 23
paste input "7857477935"
select select
type input "7857477935"
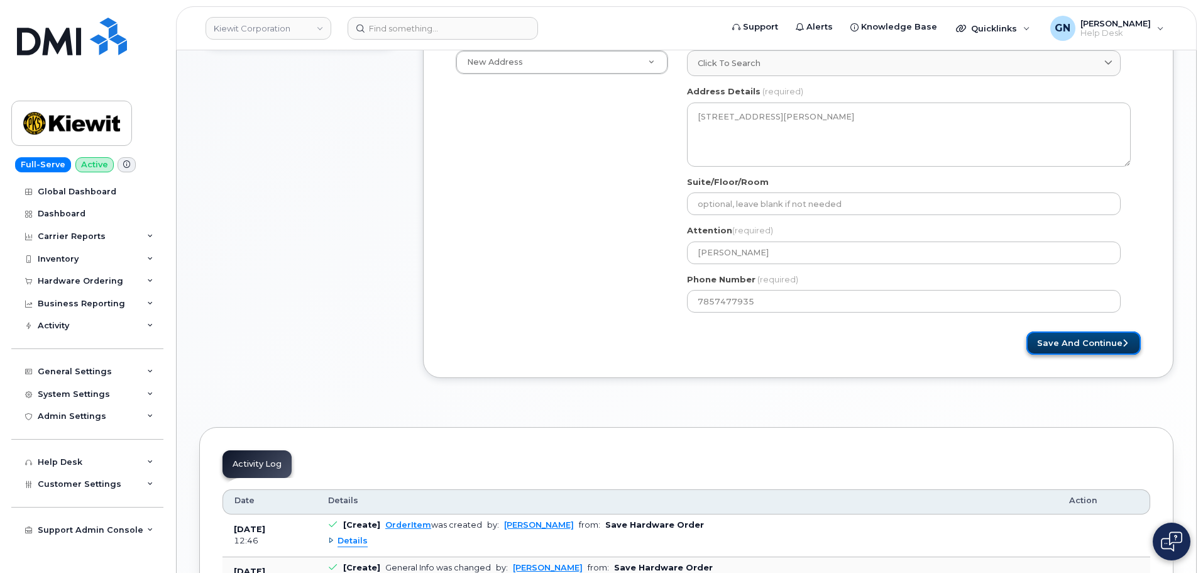
click at [1076, 346] on button "Save and Continue" at bounding box center [1083, 342] width 114 height 23
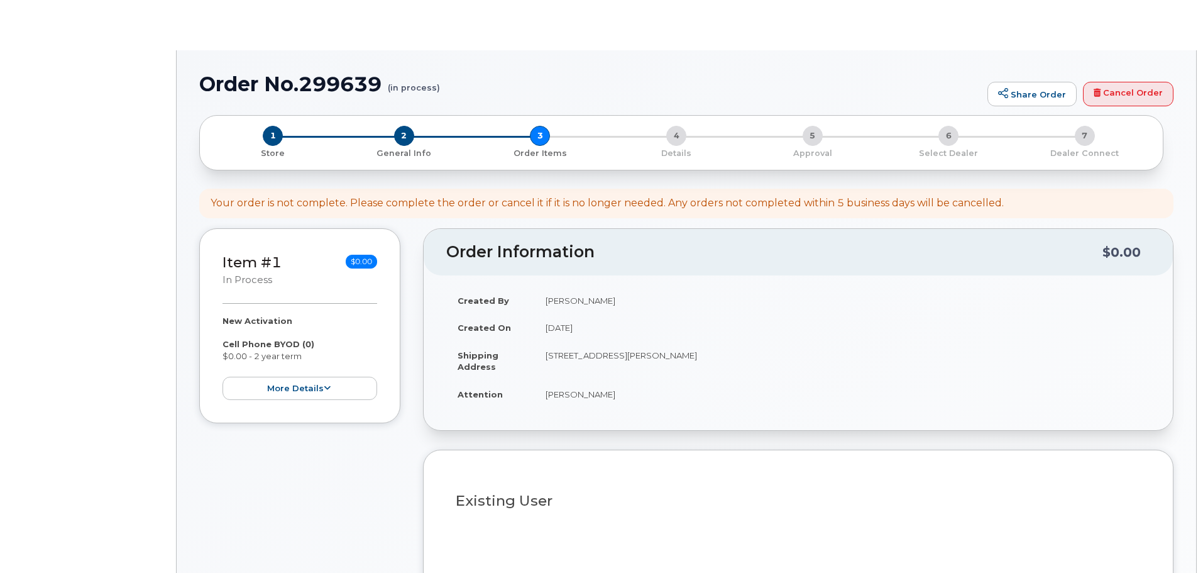
select select
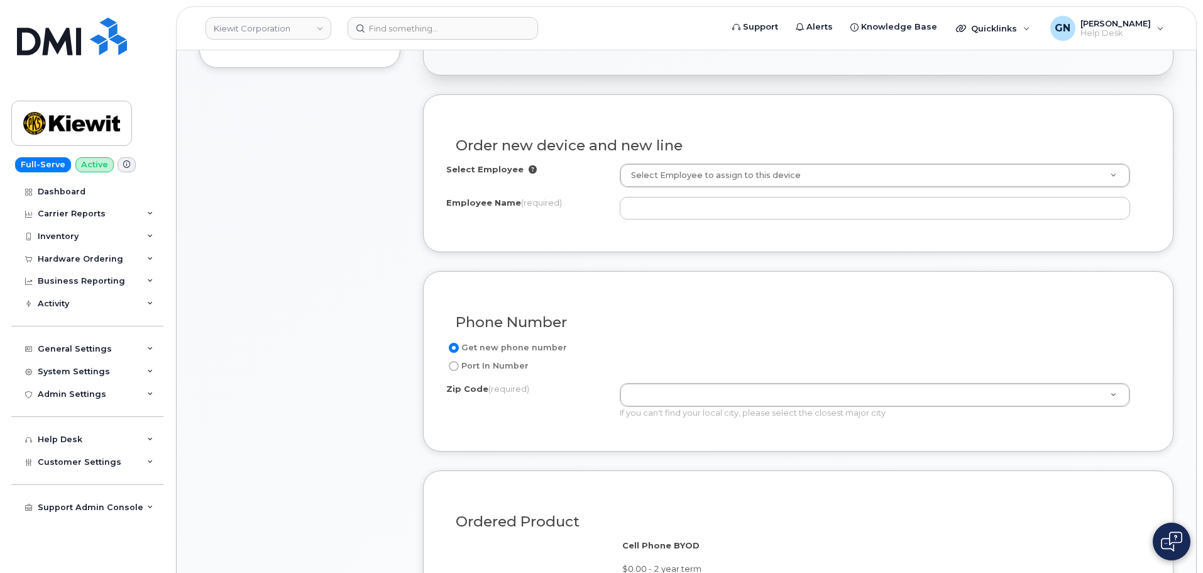
scroll to position [442, 0]
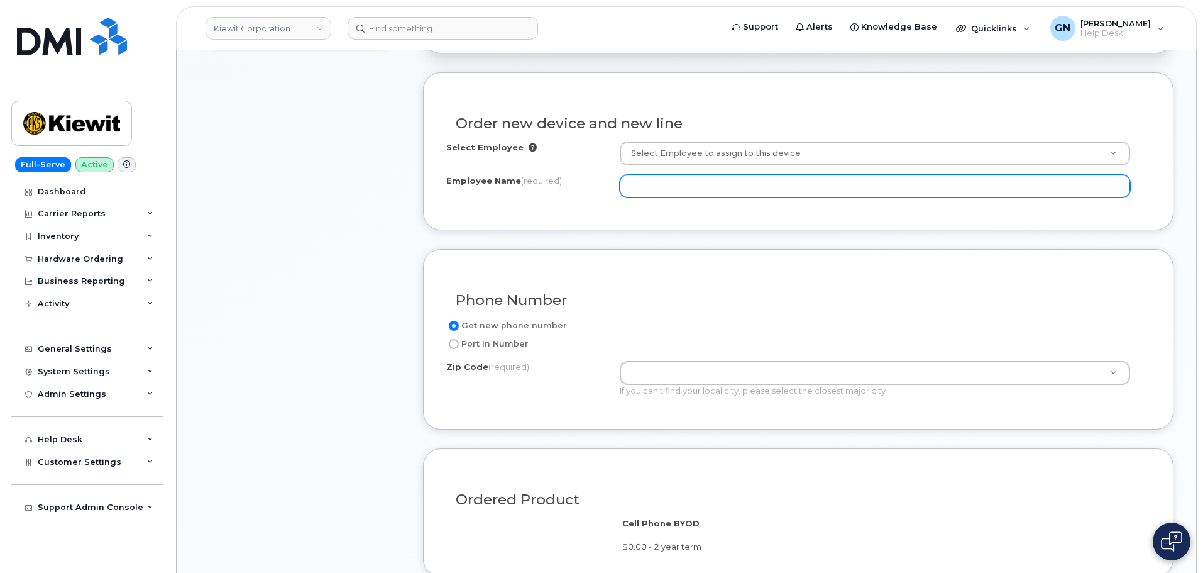
click at [745, 180] on input "Employee Name (required)" at bounding box center [875, 186] width 510 height 23
paste input "[PERSON_NAME]"
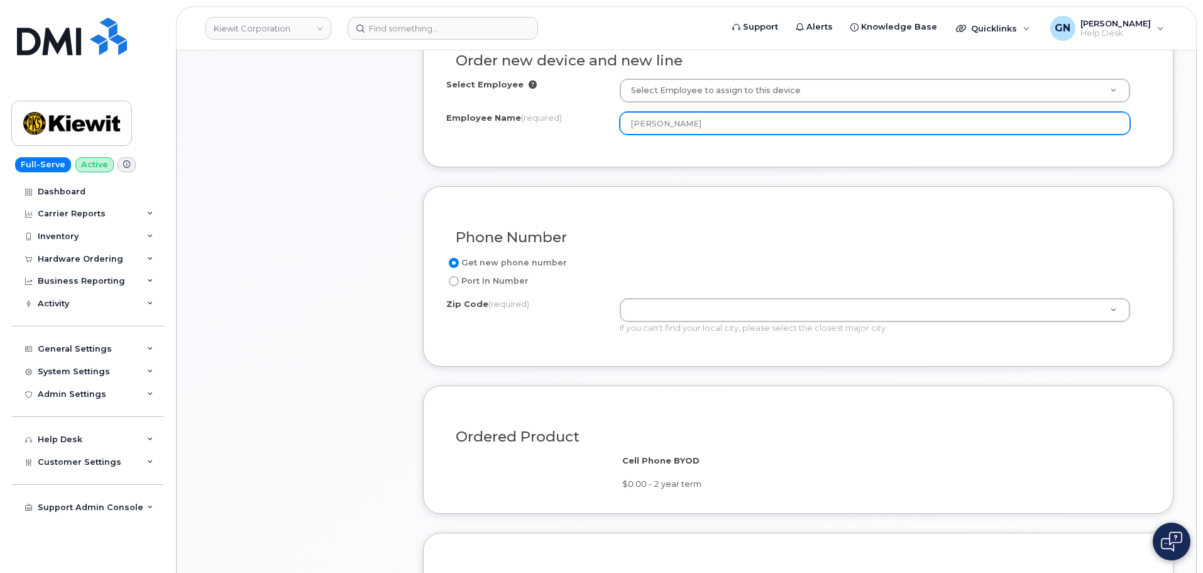
type input "[PERSON_NAME]"
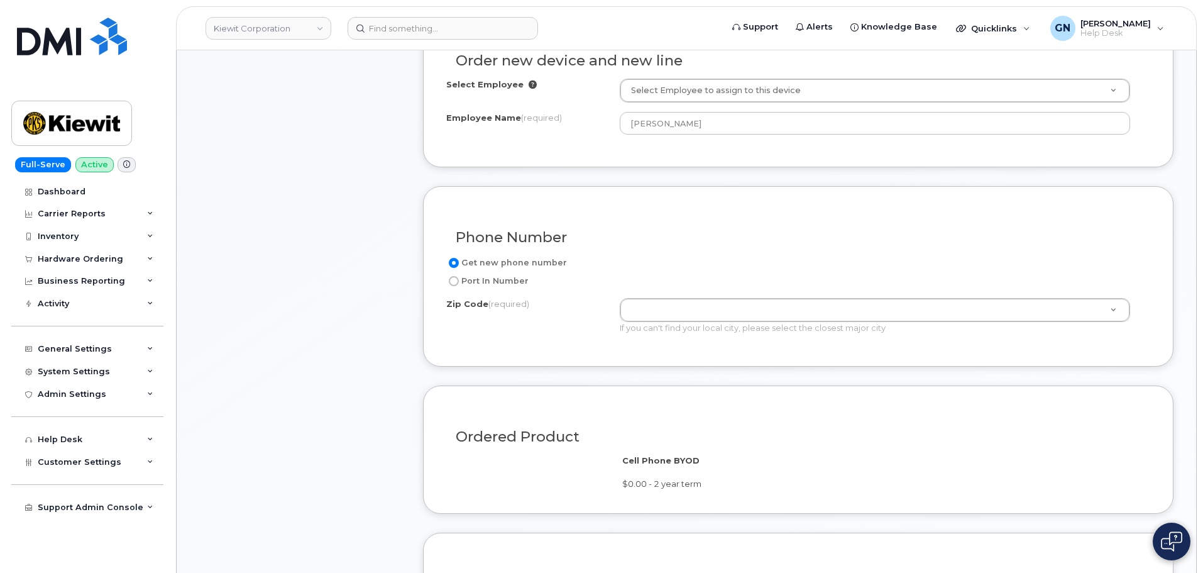
click at [690, 290] on div "Get new phone number Port In Number Zip Code (required) Zip Code (required) Zip…" at bounding box center [798, 299] width 704 height 88
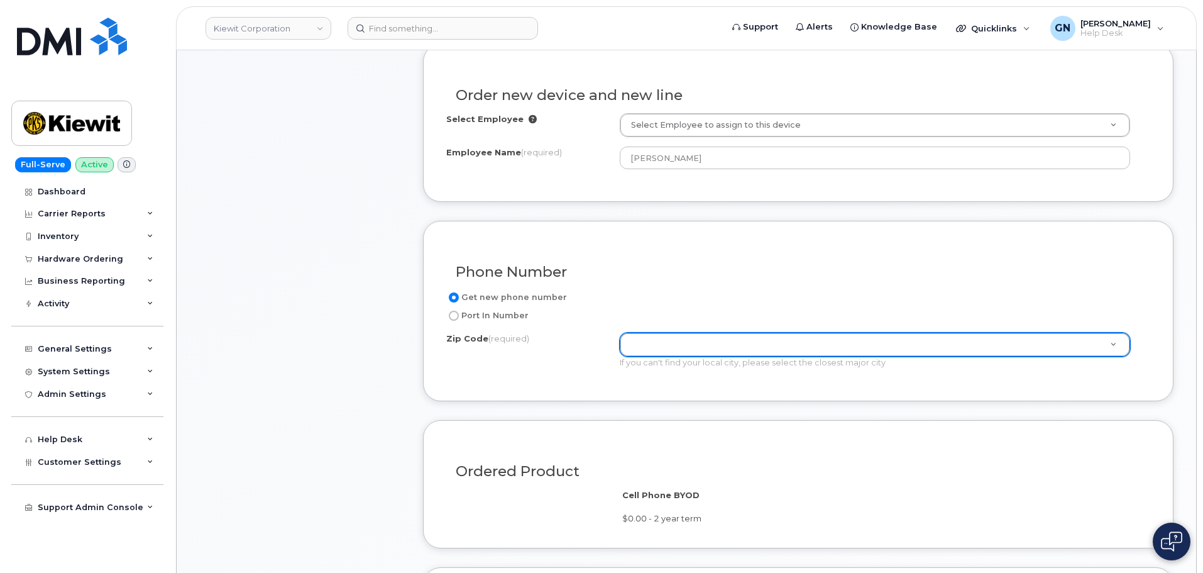
scroll to position [454, 0]
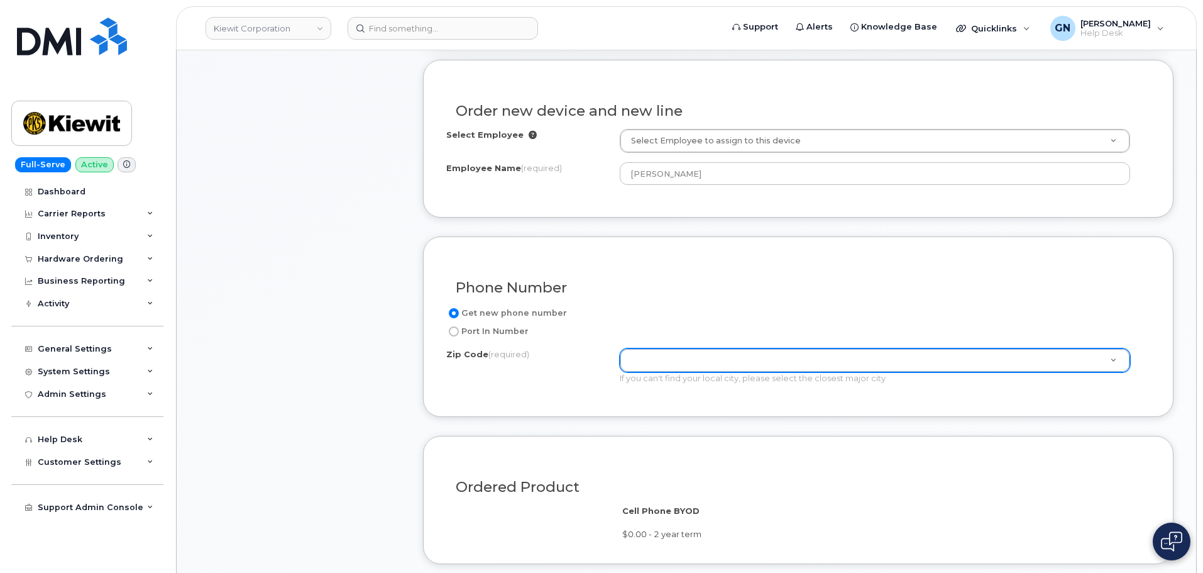
paste input "77630"
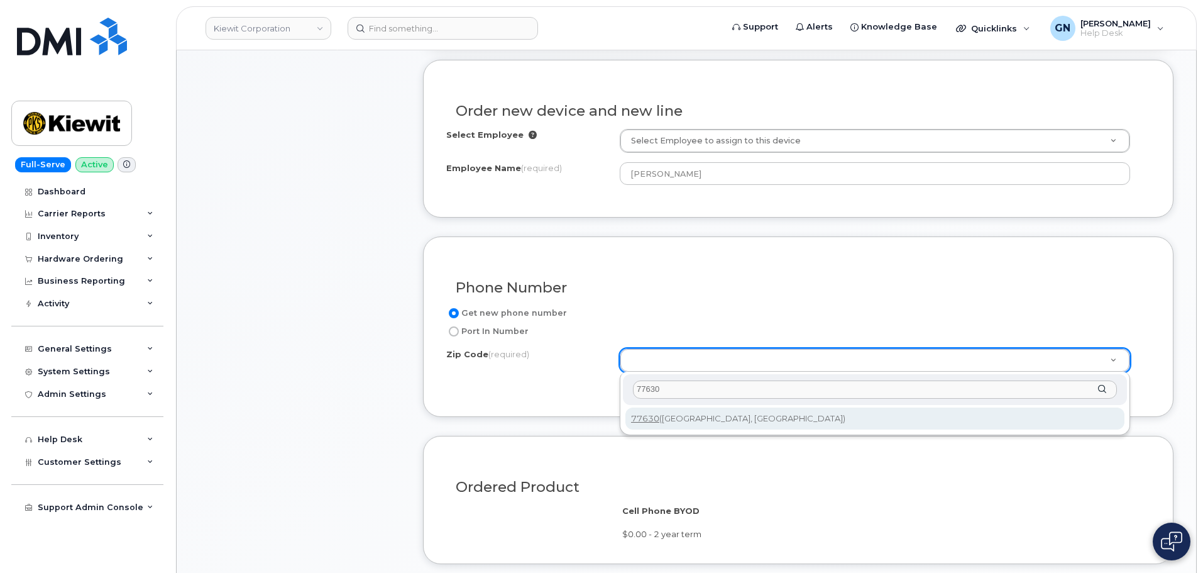
type input "77630"
type input "77630 (Orange, TX)"
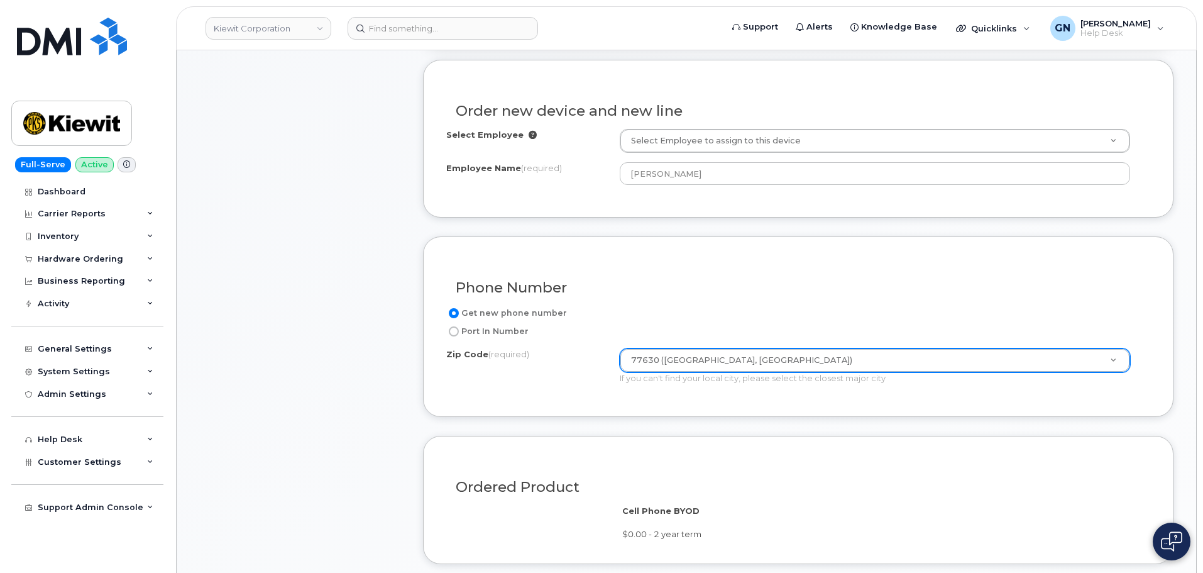
drag, startPoint x: 548, startPoint y: 378, endPoint x: 581, endPoint y: 369, distance: 34.4
click at [548, 377] on div "Zip Code (required) 77630 (Orange, TX) Zip Code (required) 77630 (Orange, TX) I…" at bounding box center [793, 366] width 694 height 36
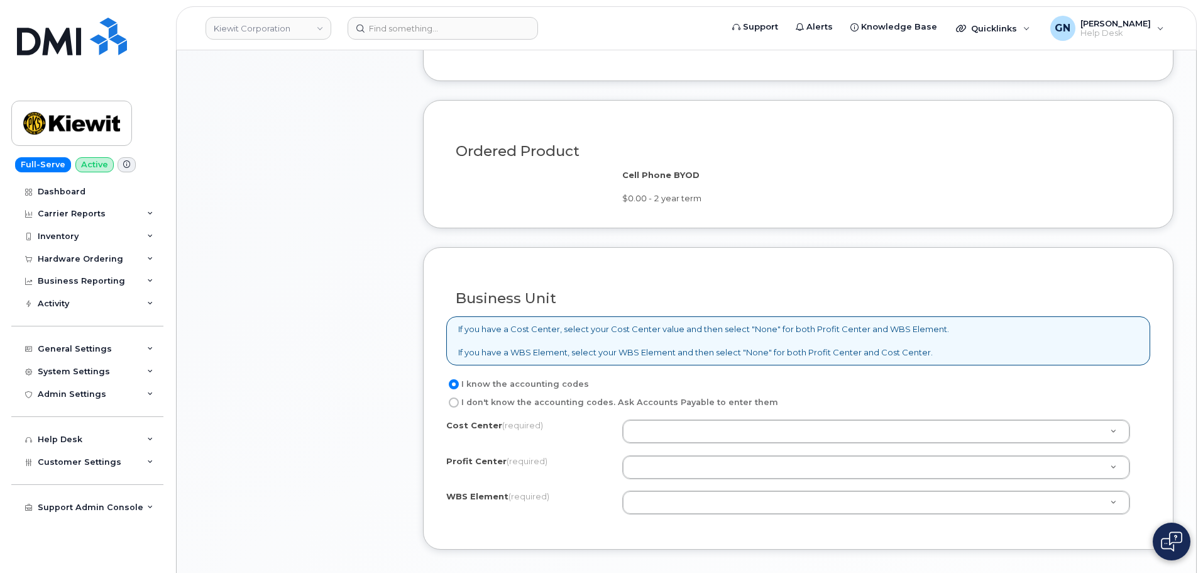
scroll to position [957, 0]
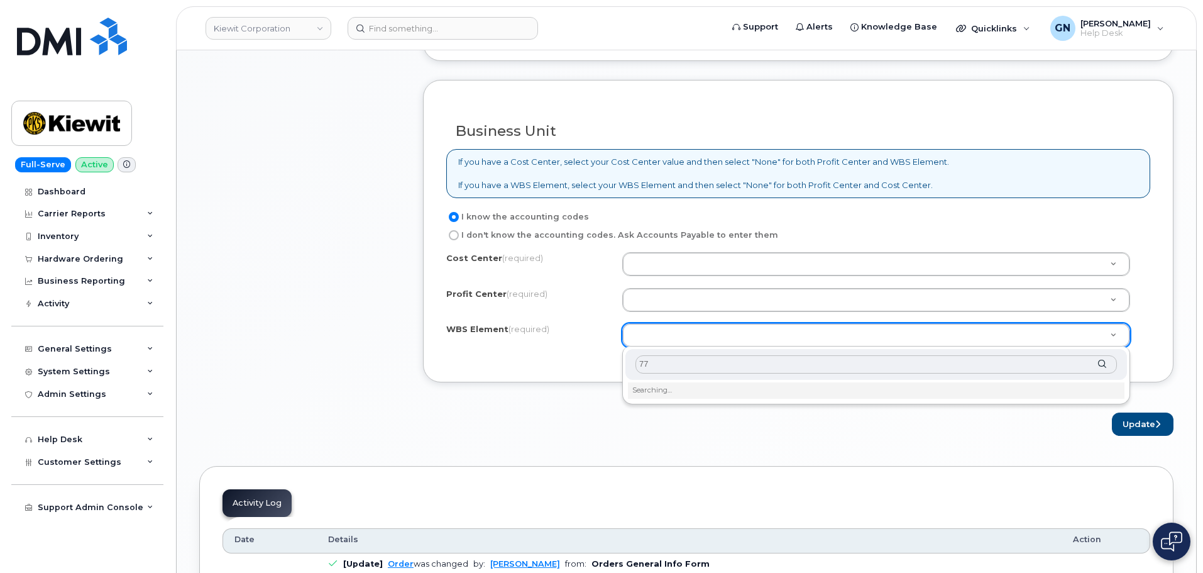
type input "7"
click at [688, 370] on input "text" at bounding box center [875, 364] width 481 height 18
paste input "105186.2491"
type input "105186.2491"
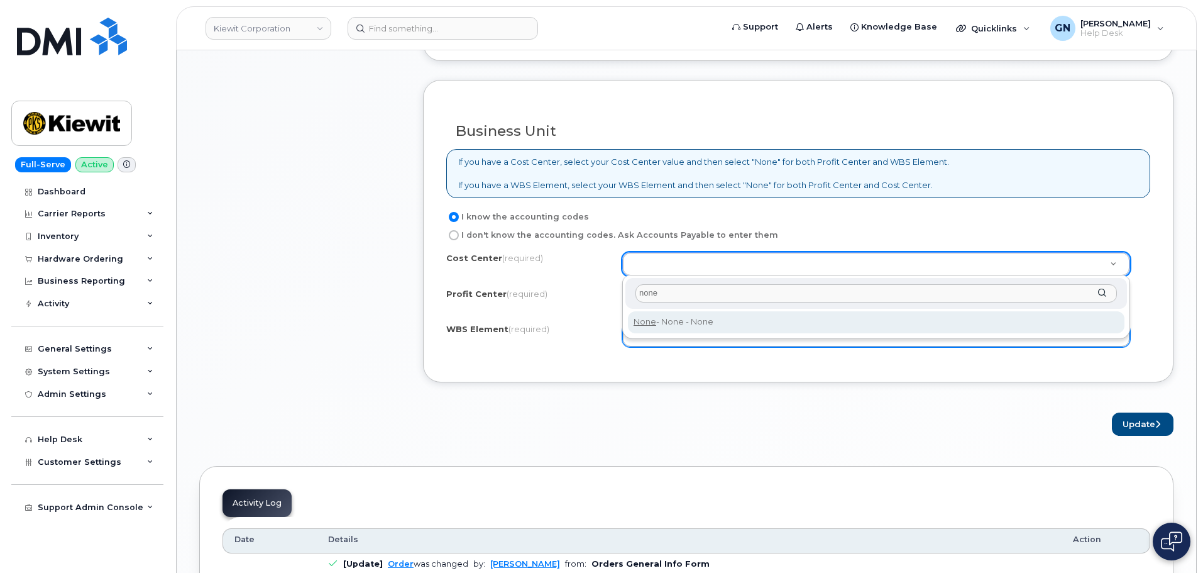
type input "none"
type input "None"
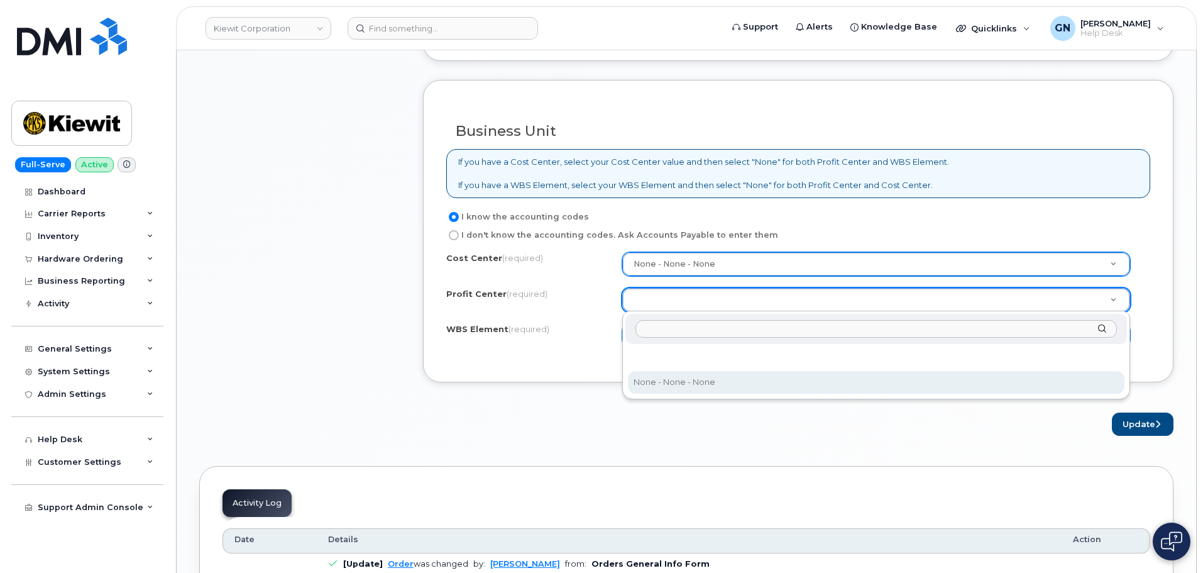
select select "None"
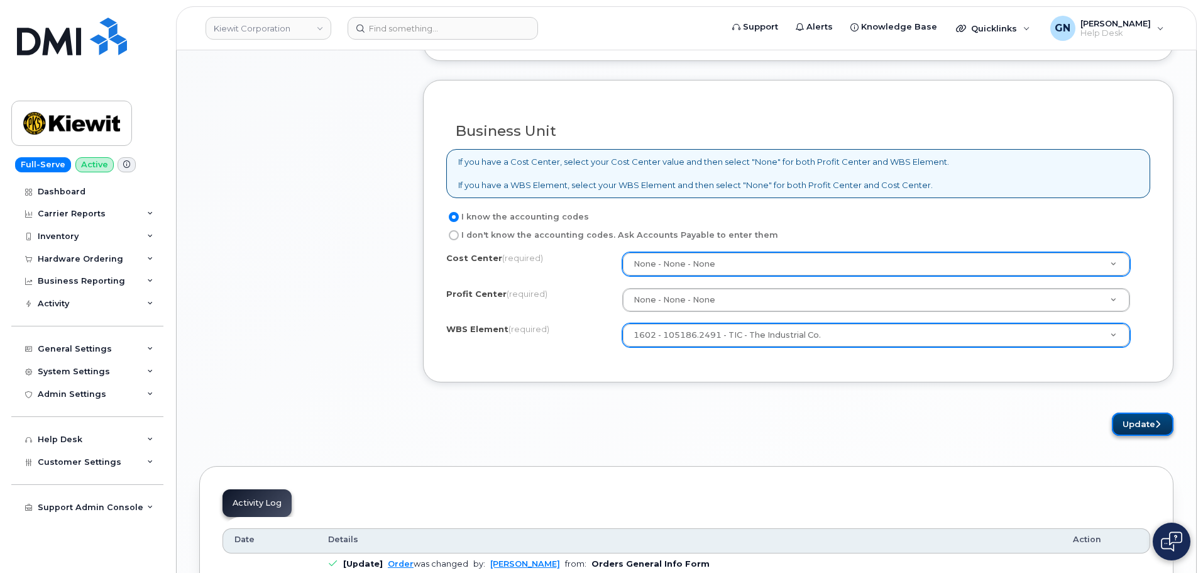
drag, startPoint x: 1148, startPoint y: 425, endPoint x: 1132, endPoint y: 433, distance: 17.7
click at [1148, 424] on button "Update" at bounding box center [1143, 423] width 62 height 23
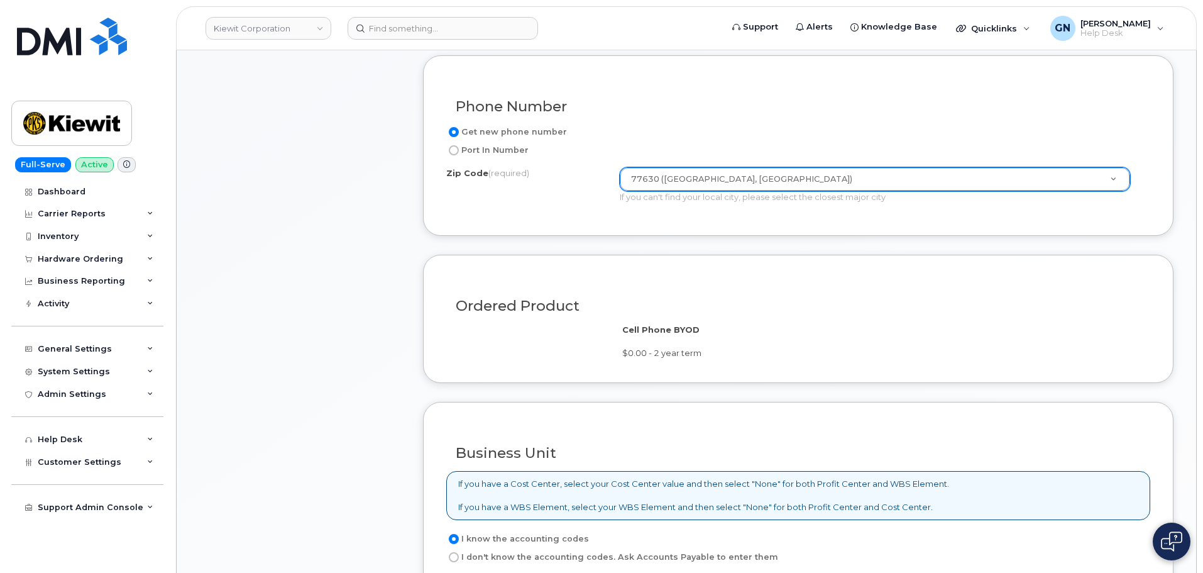
scroll to position [580, 0]
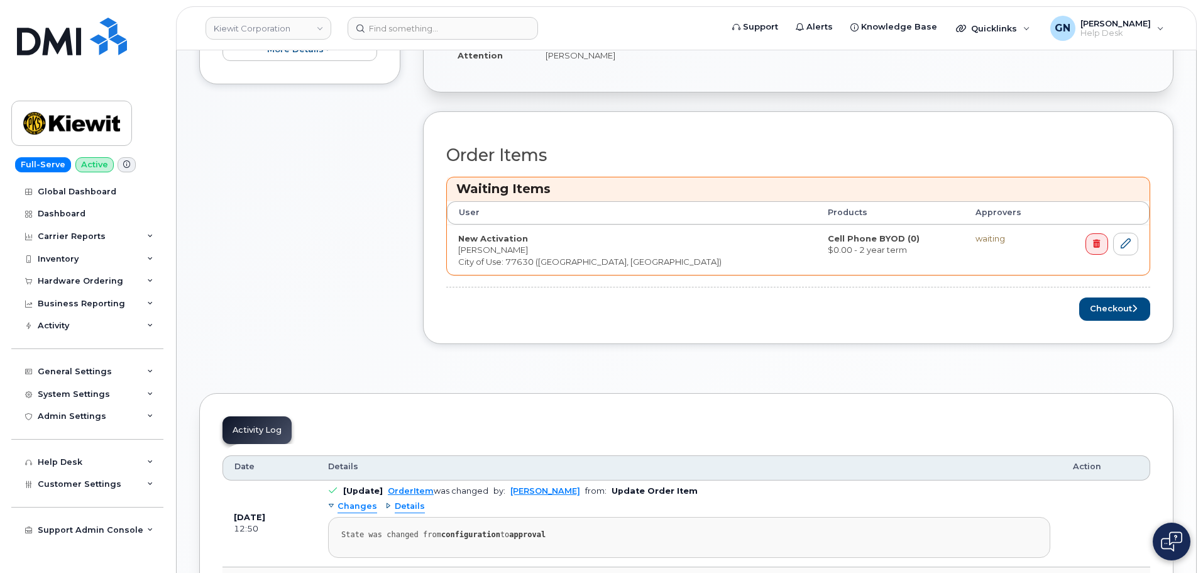
scroll to position [503, 0]
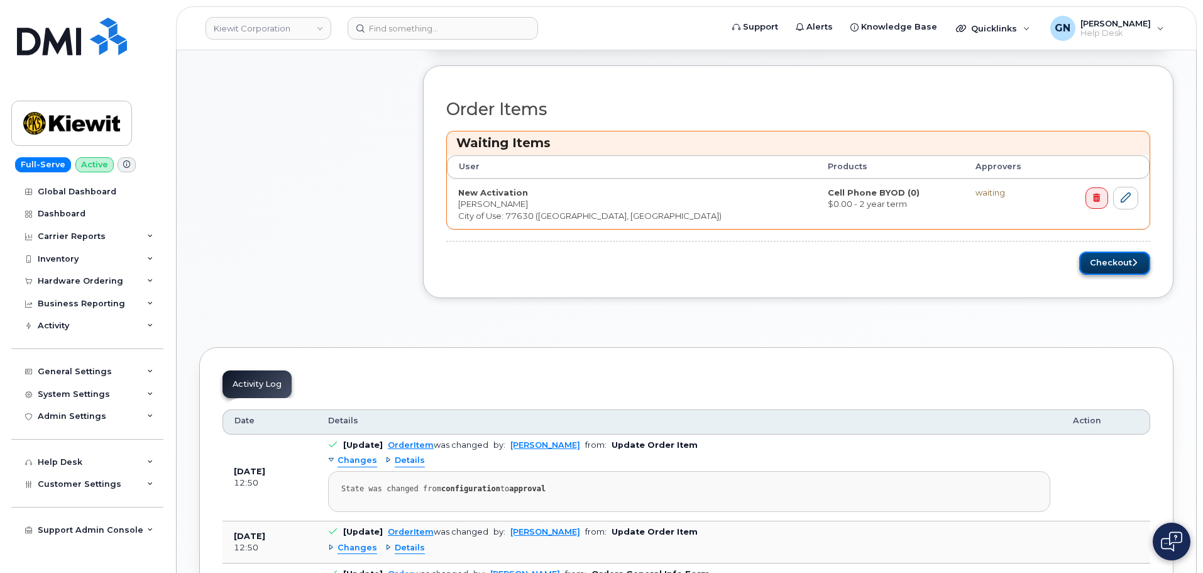
click at [1088, 266] on button "Checkout" at bounding box center [1114, 262] width 71 height 23
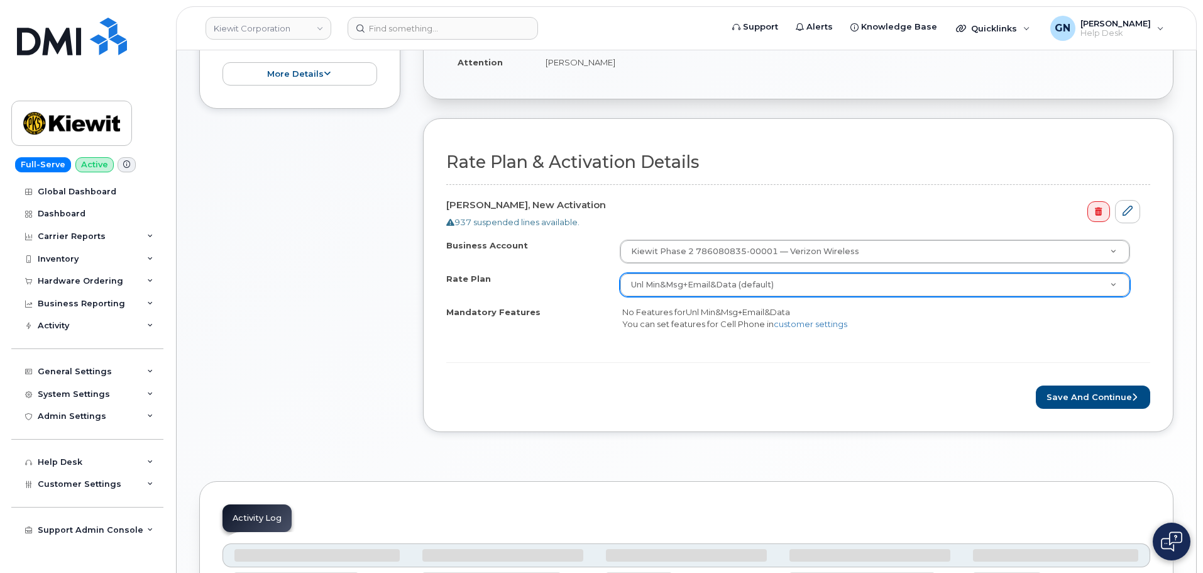
scroll to position [378, 0]
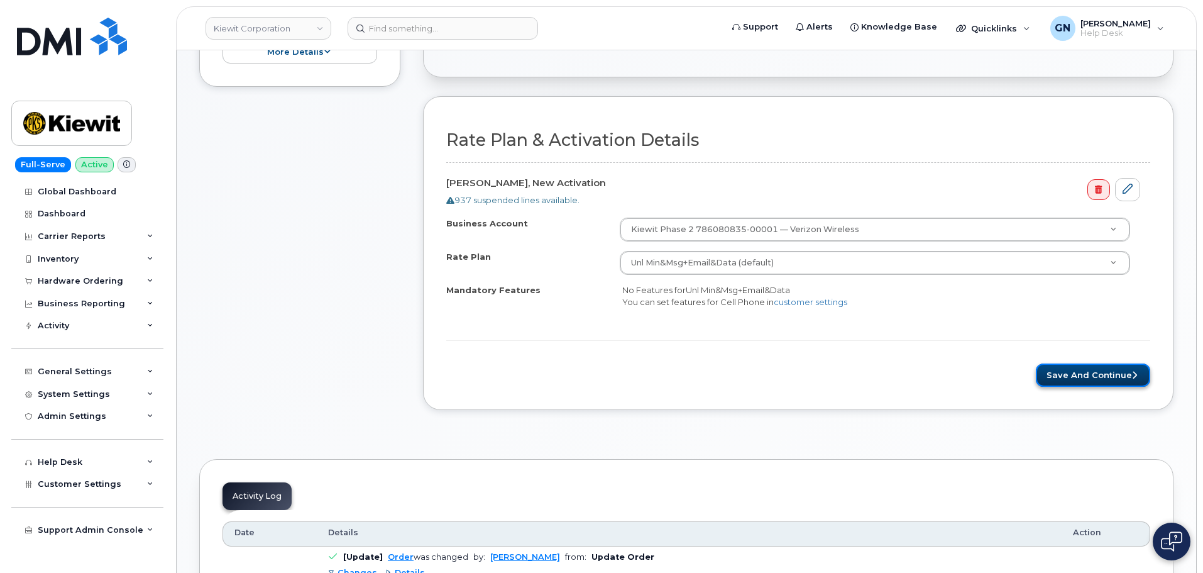
click at [1056, 372] on button "Save and Continue" at bounding box center [1093, 374] width 114 height 23
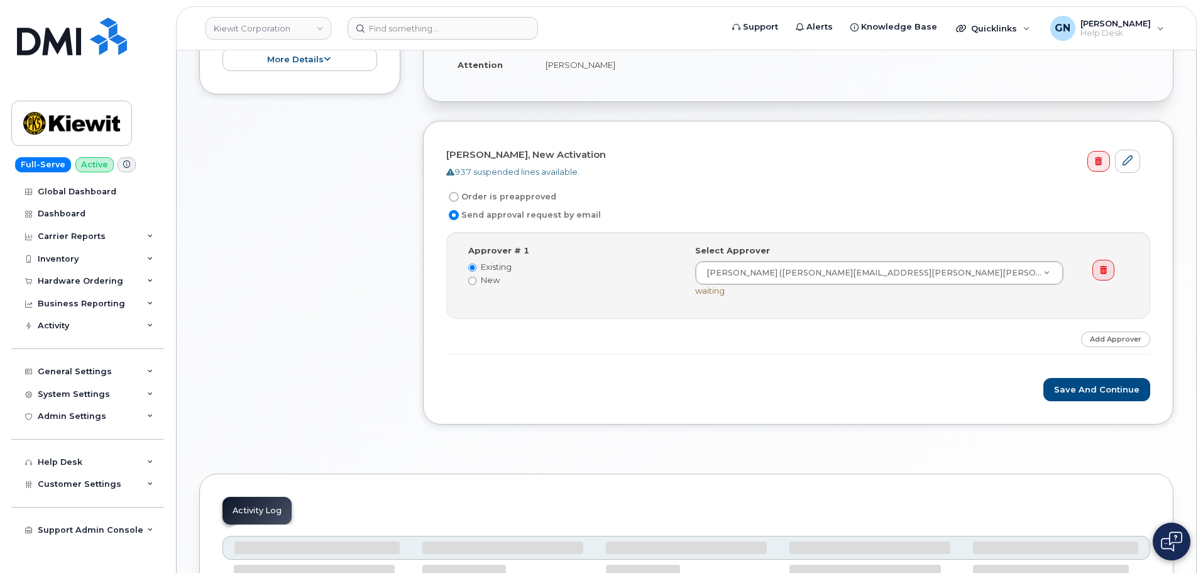
scroll to position [378, 0]
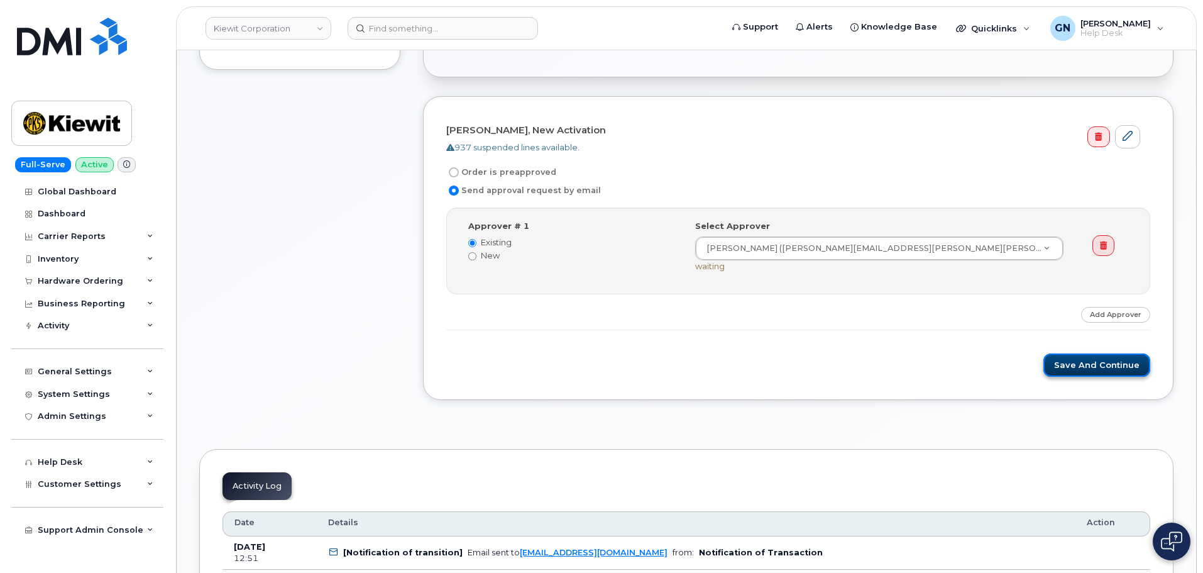
click at [1079, 364] on button "Save and Continue" at bounding box center [1096, 364] width 107 height 23
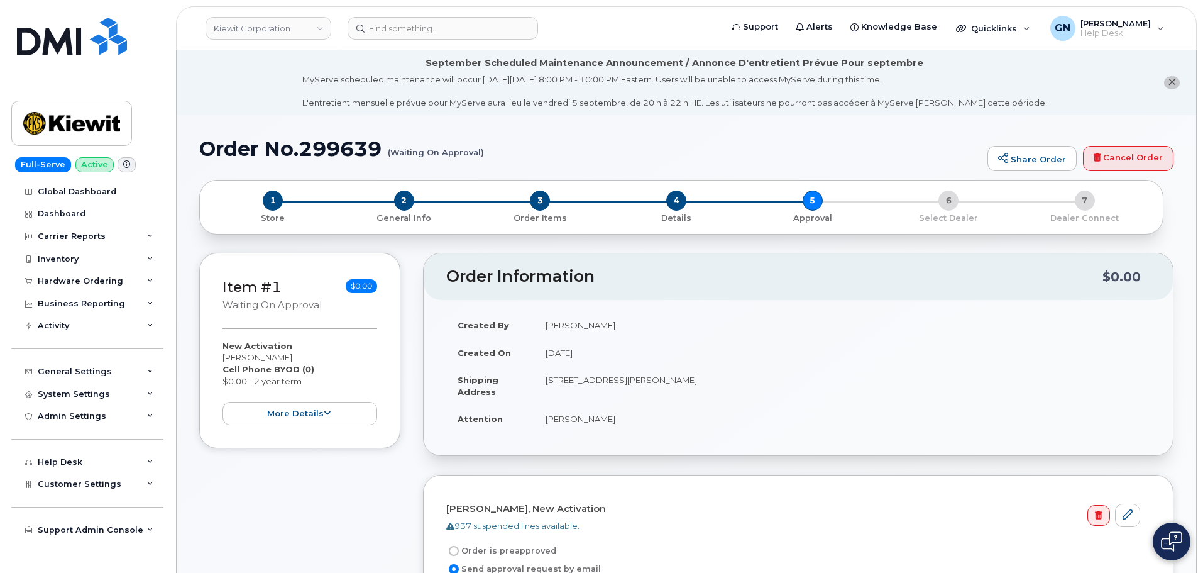
click at [240, 148] on h1 "Order No.299639 (Waiting On Approval)" at bounding box center [590, 149] width 782 height 22
click at [274, 150] on h1 "Order No.299639 (Waiting On Approval)" at bounding box center [590, 149] width 782 height 22
click at [223, 145] on h1 "Order No.299639 (Waiting On Approval)" at bounding box center [590, 149] width 782 height 22
drag, startPoint x: 223, startPoint y: 145, endPoint x: 355, endPoint y: 153, distance: 132.3
click at [355, 153] on h1 "Order No.299639 (Waiting On Approval)" at bounding box center [590, 149] width 782 height 22
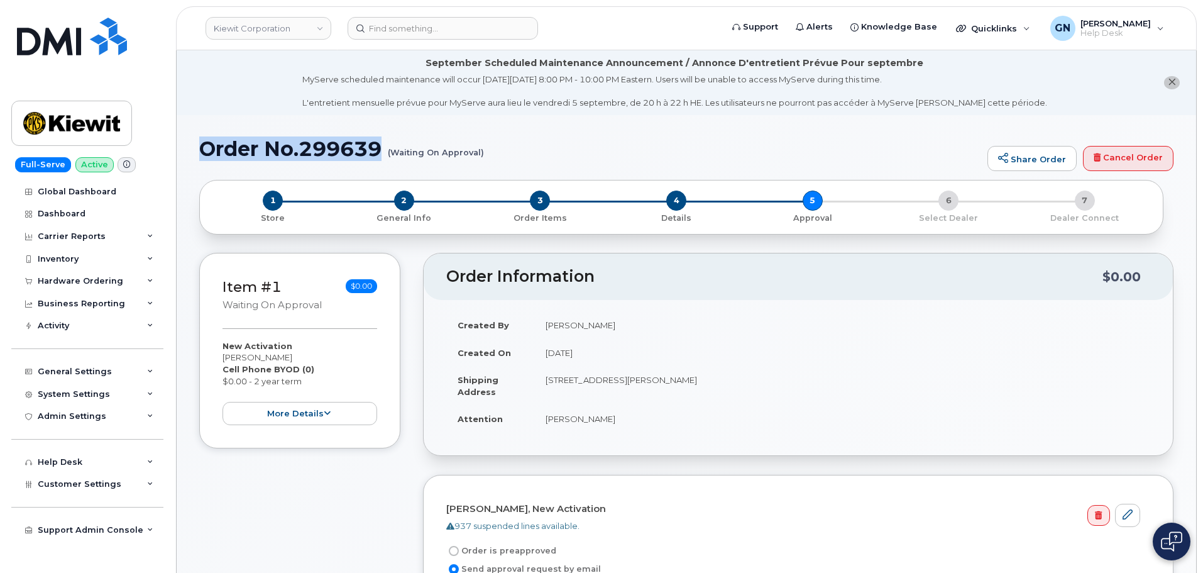
copy h1 "Order No.299639"
drag, startPoint x: 99, startPoint y: 112, endPoint x: 125, endPoint y: 88, distance: 35.6
click at [99, 112] on img at bounding box center [71, 123] width 97 height 36
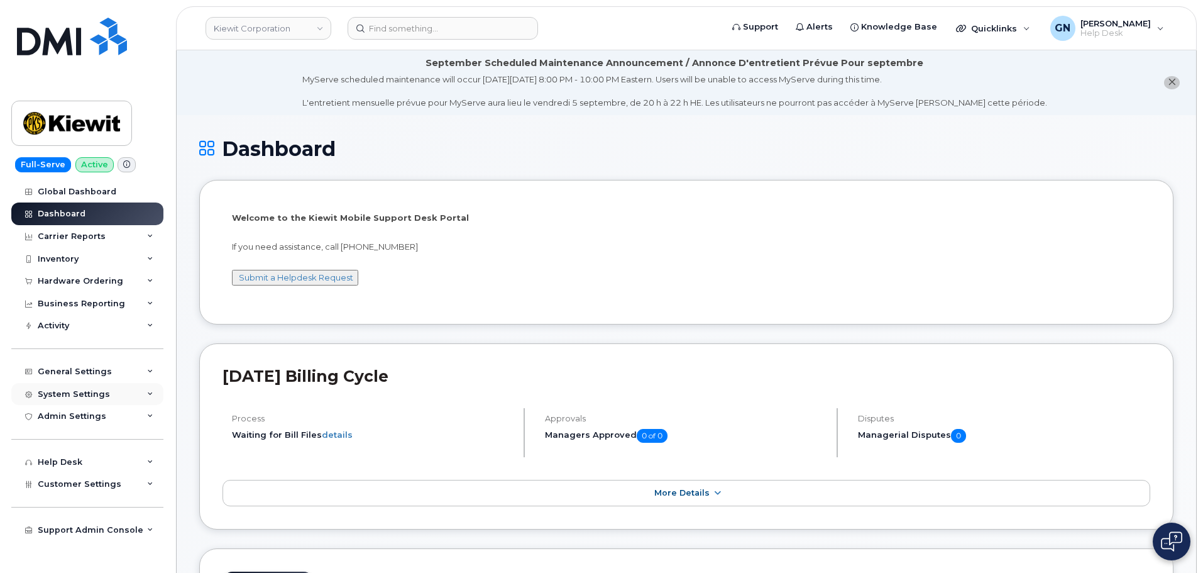
click at [90, 396] on div "System Settings" at bounding box center [74, 394] width 72 height 10
click at [80, 282] on div "Hardware Ordering" at bounding box center [80, 281] width 85 height 10
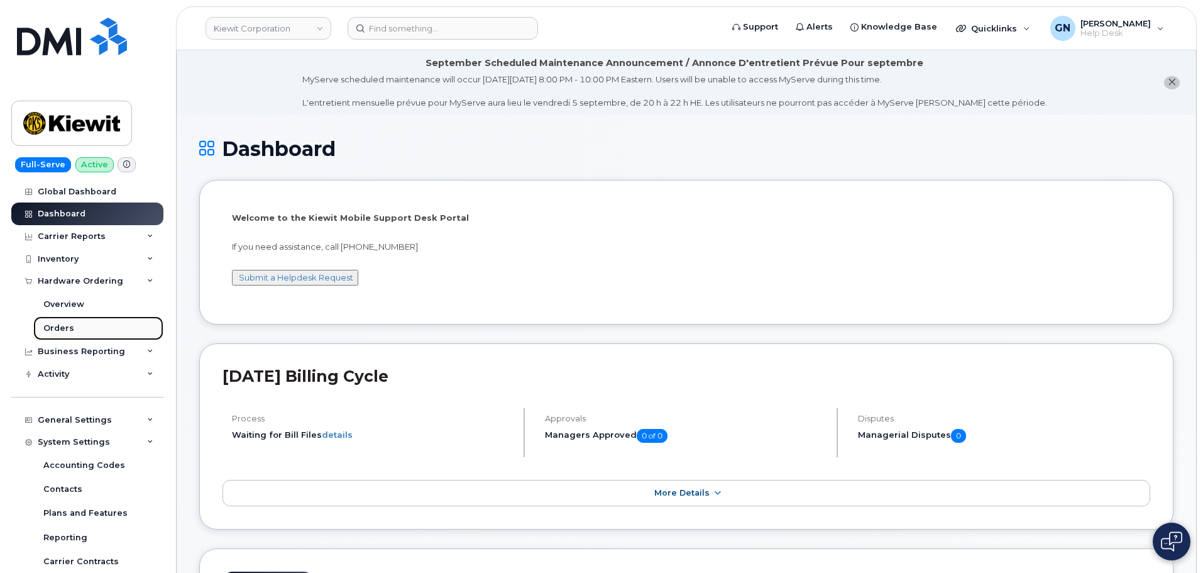
click at [72, 324] on link "Orders" at bounding box center [98, 328] width 130 height 24
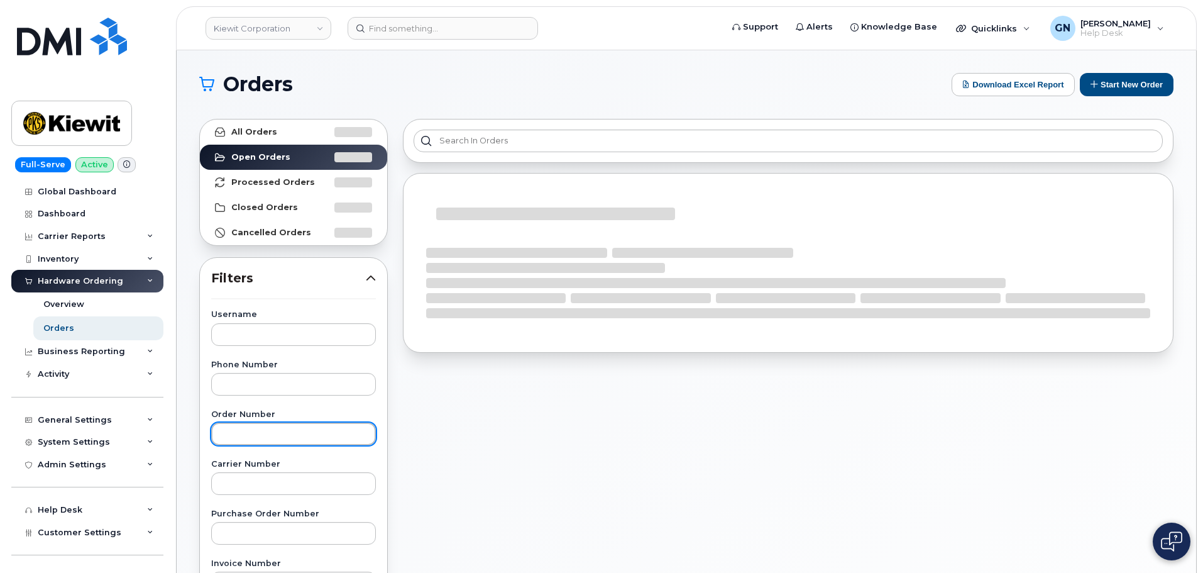
click at [258, 434] on input "text" at bounding box center [293, 433] width 165 height 23
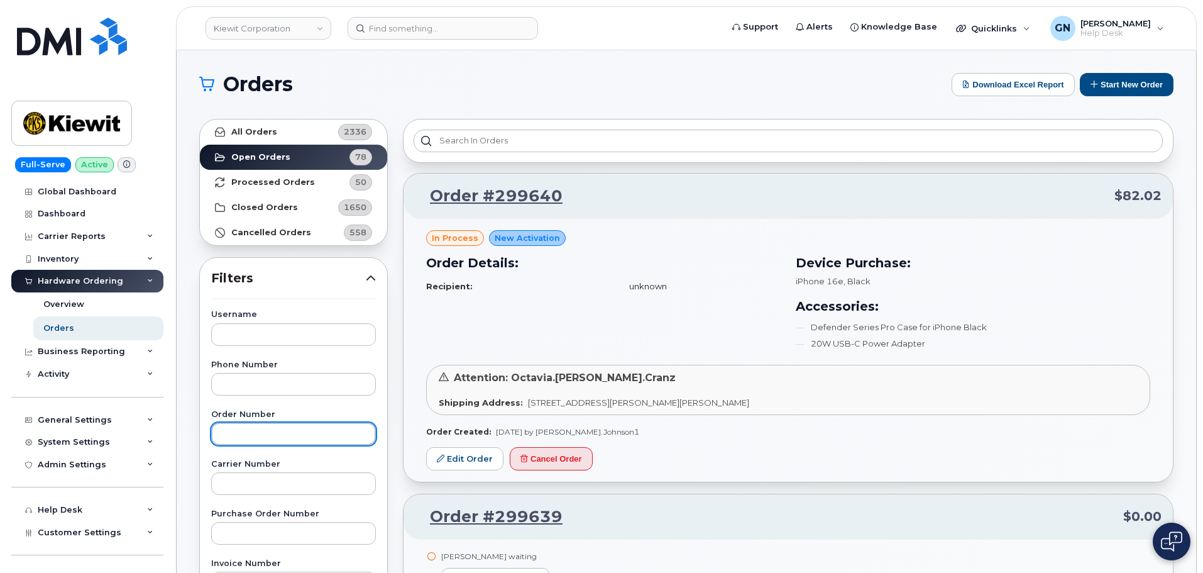
paste input "296510"
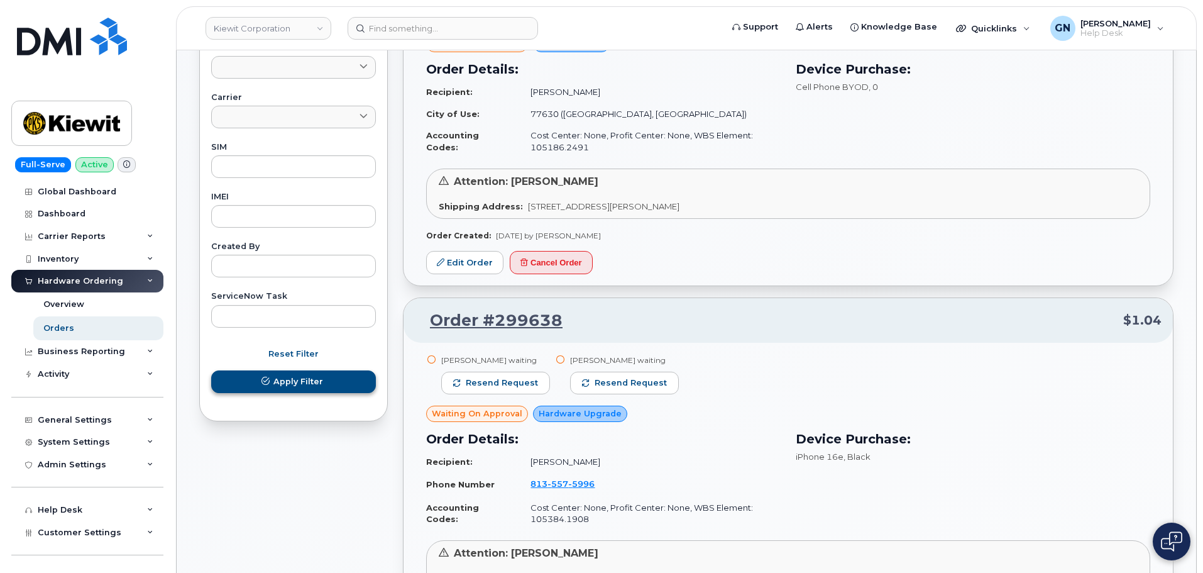
type input "296510"
click at [271, 382] on span "submit" at bounding box center [266, 381] width 12 height 12
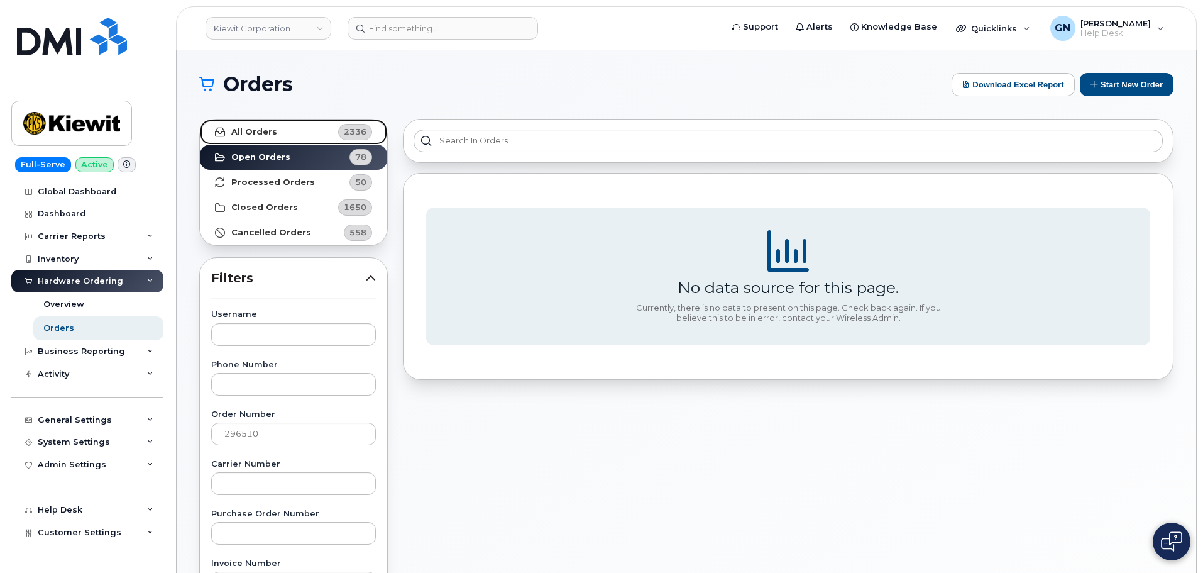
click at [319, 128] on link "All Orders 2336" at bounding box center [293, 131] width 187 height 25
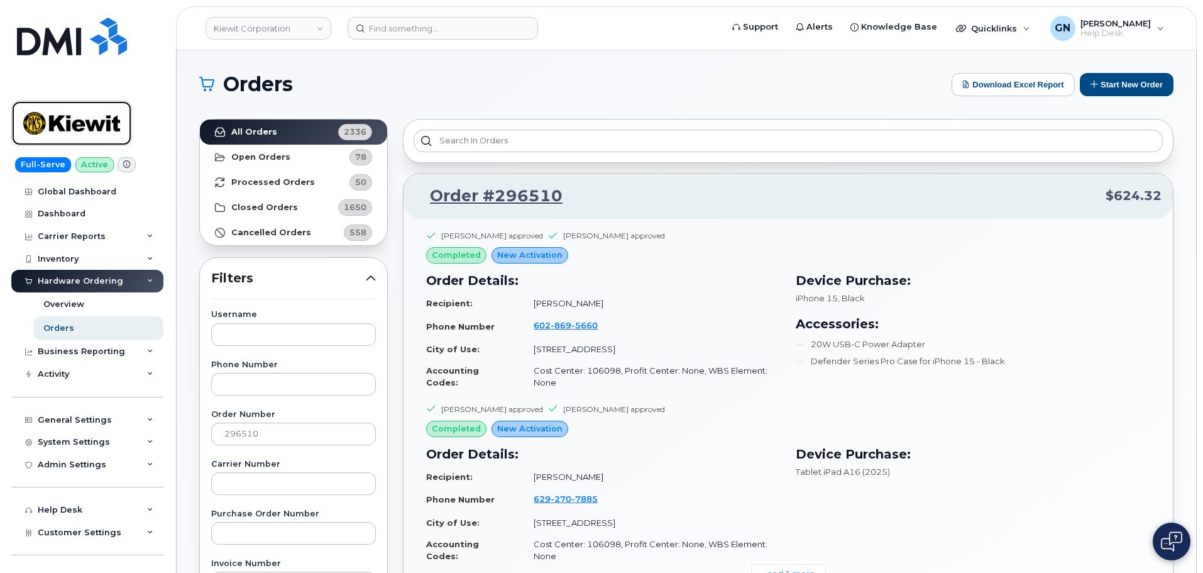
drag, startPoint x: 101, startPoint y: 119, endPoint x: 122, endPoint y: 45, distance: 77.8
click at [102, 118] on img at bounding box center [71, 123] width 97 height 36
